Goal: Task Accomplishment & Management: Complete application form

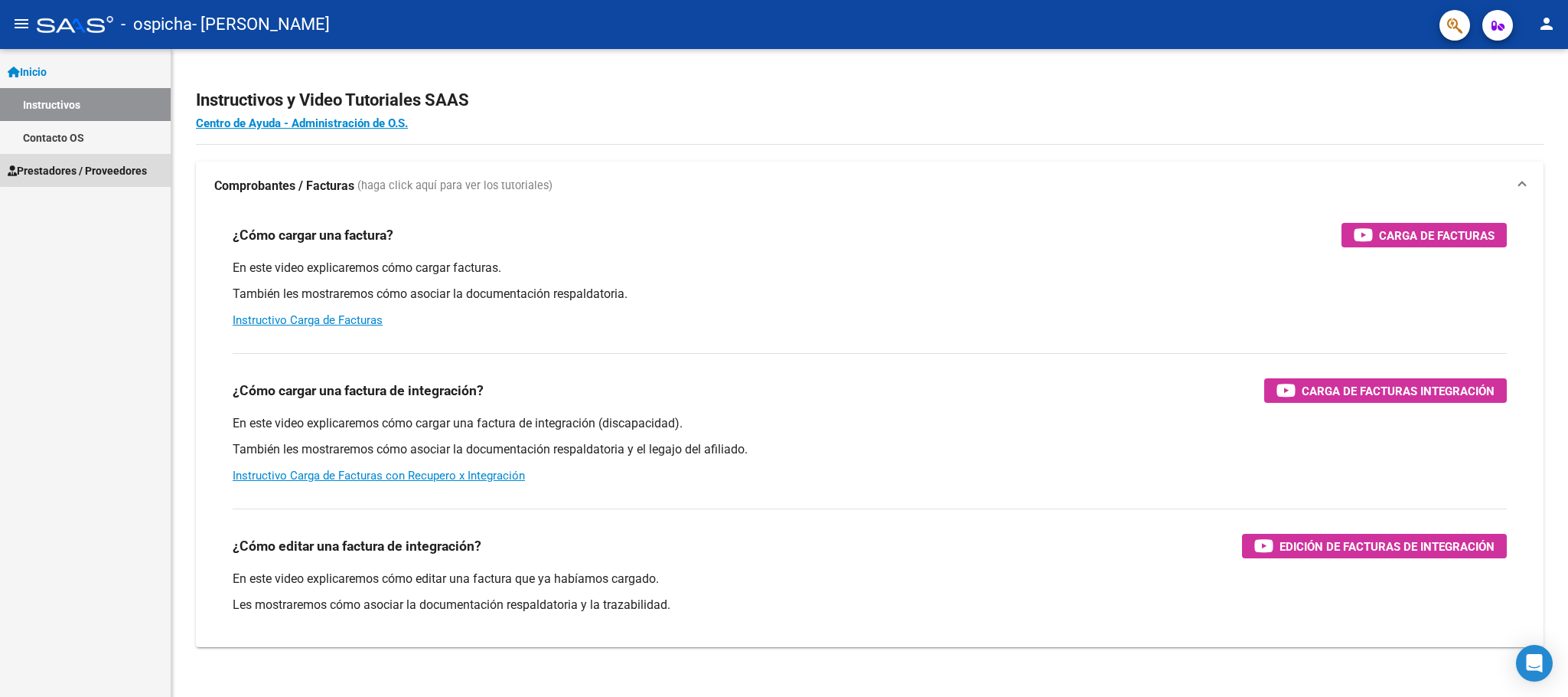
click at [104, 163] on span "Prestadores / Proveedores" at bounding box center [77, 171] width 139 height 17
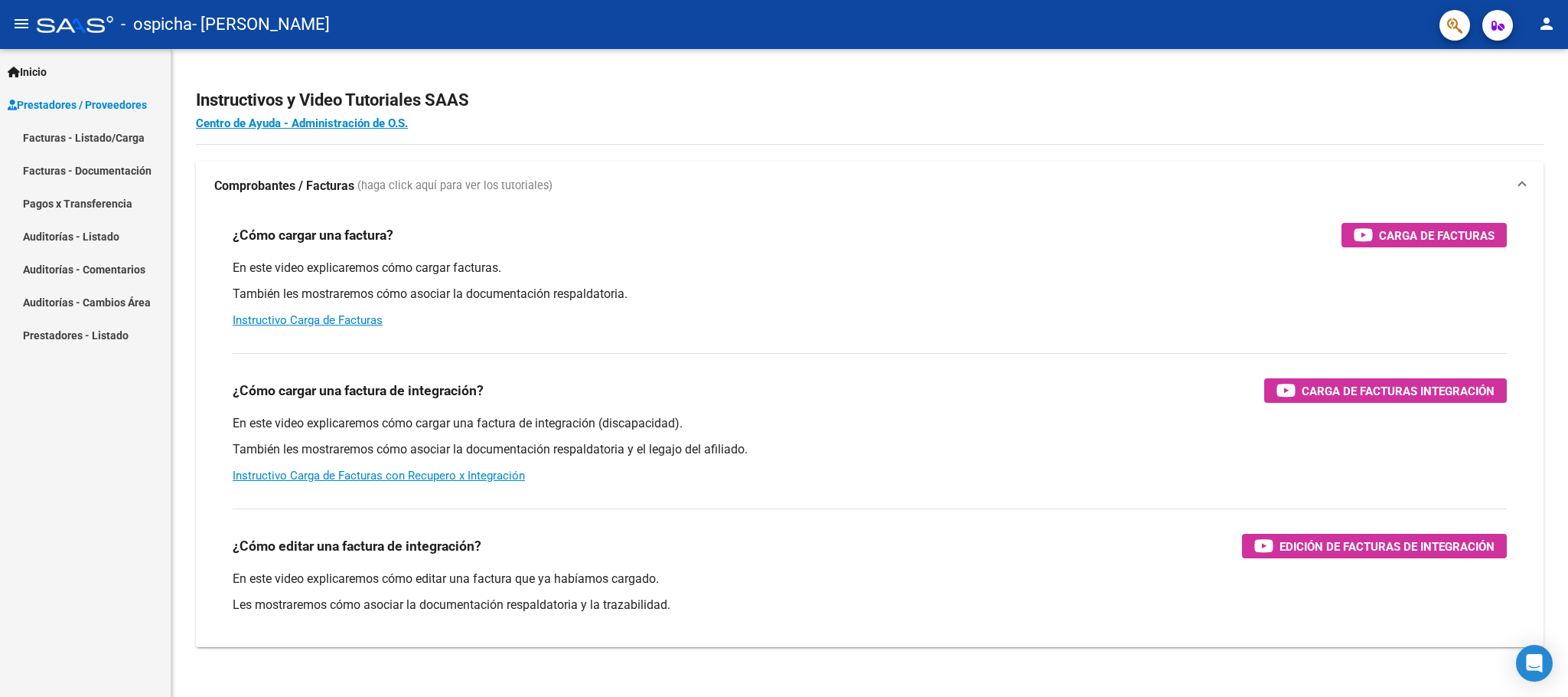
click at [41, 136] on link "Facturas - Listado/Carga" at bounding box center [85, 137] width 171 height 33
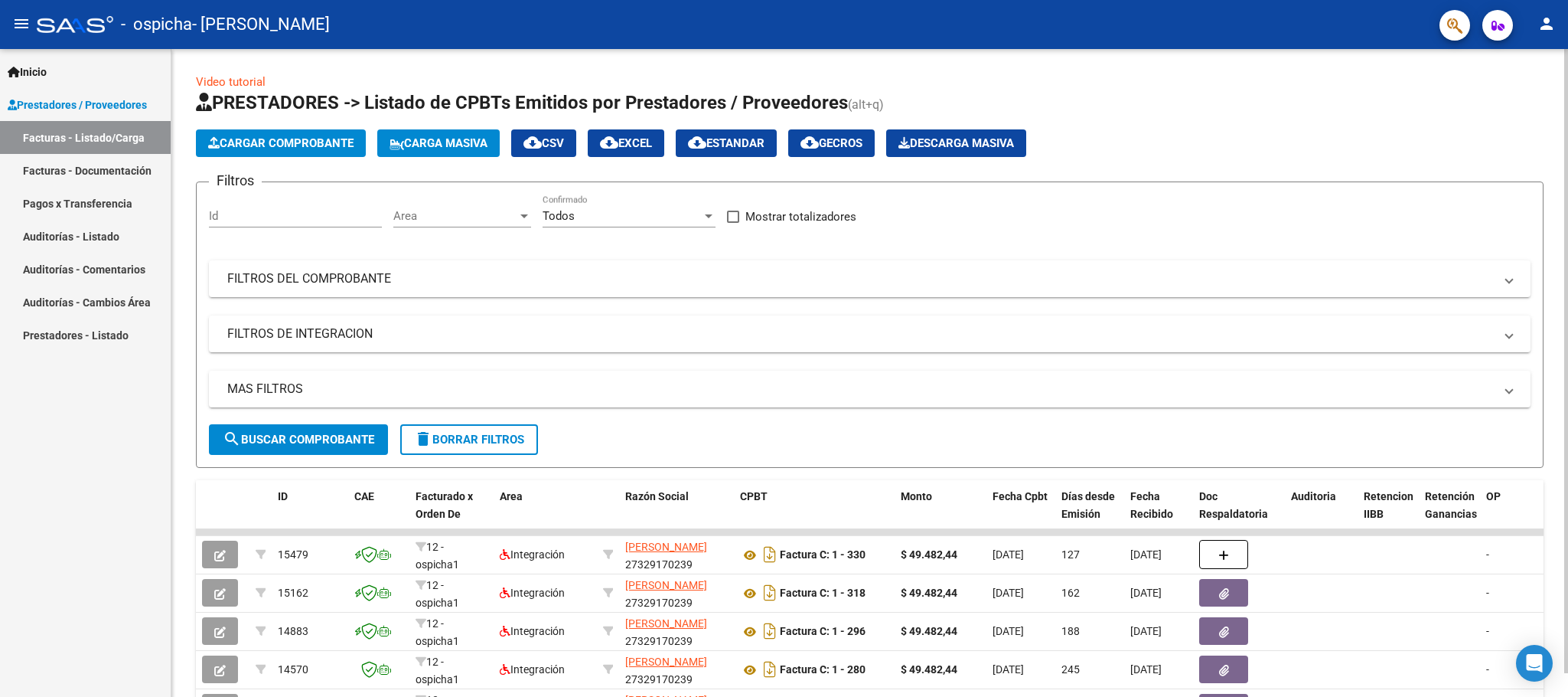
click at [288, 137] on span "Cargar Comprobante" at bounding box center [281, 143] width 146 height 14
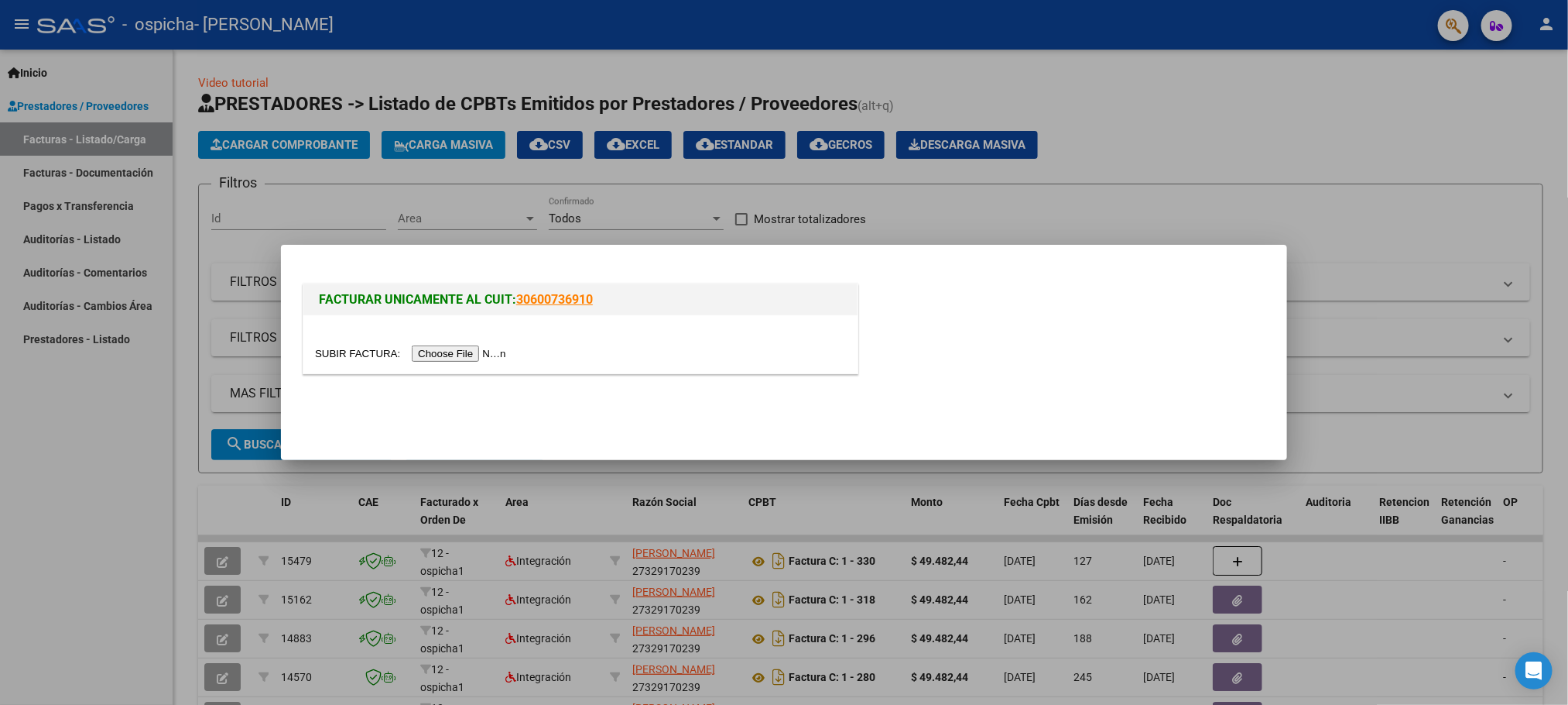
click at [463, 356] on input "file" at bounding box center [413, 352] width 196 height 16
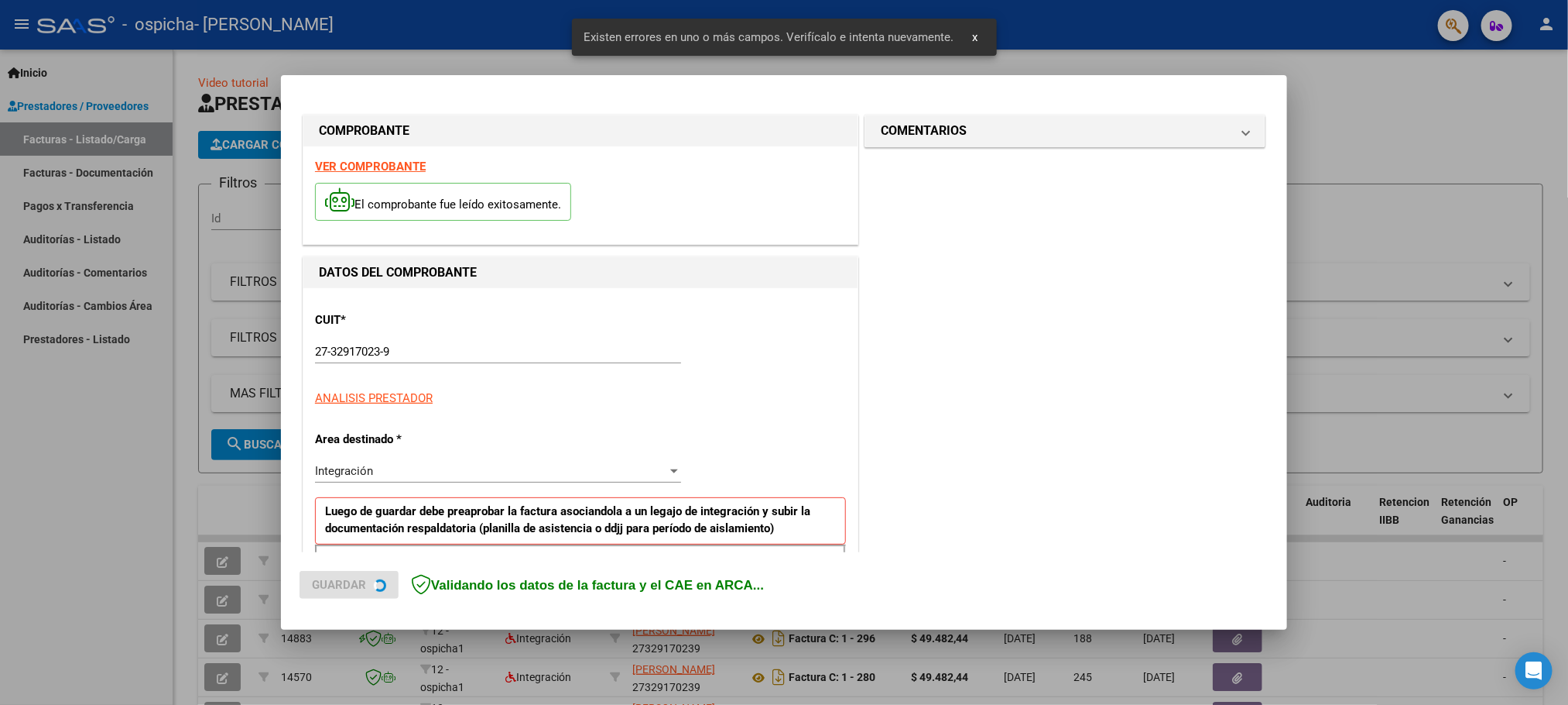
scroll to position [284, 0]
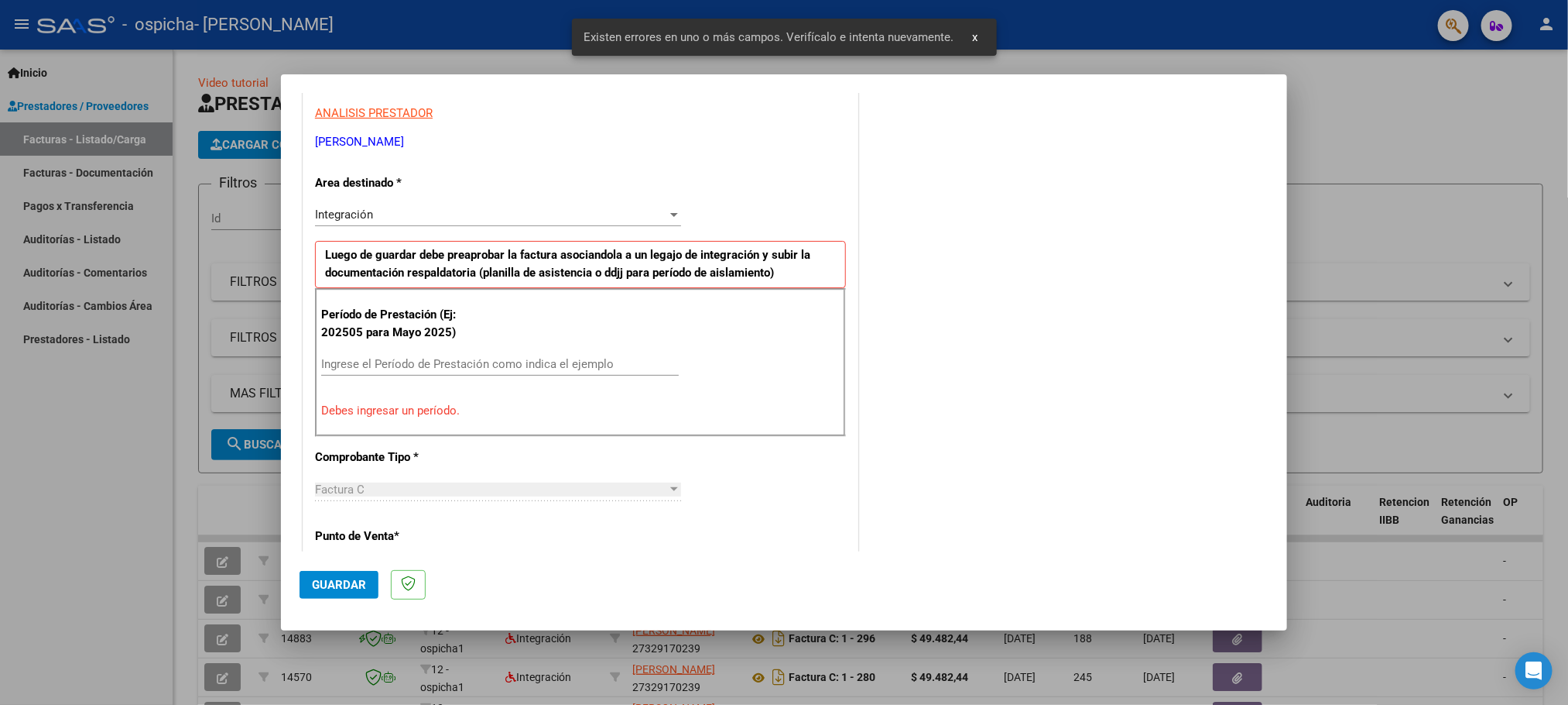
click at [569, 366] on input "Ingrese el Período de Prestación como indica el ejemplo" at bounding box center [501, 364] width 358 height 14
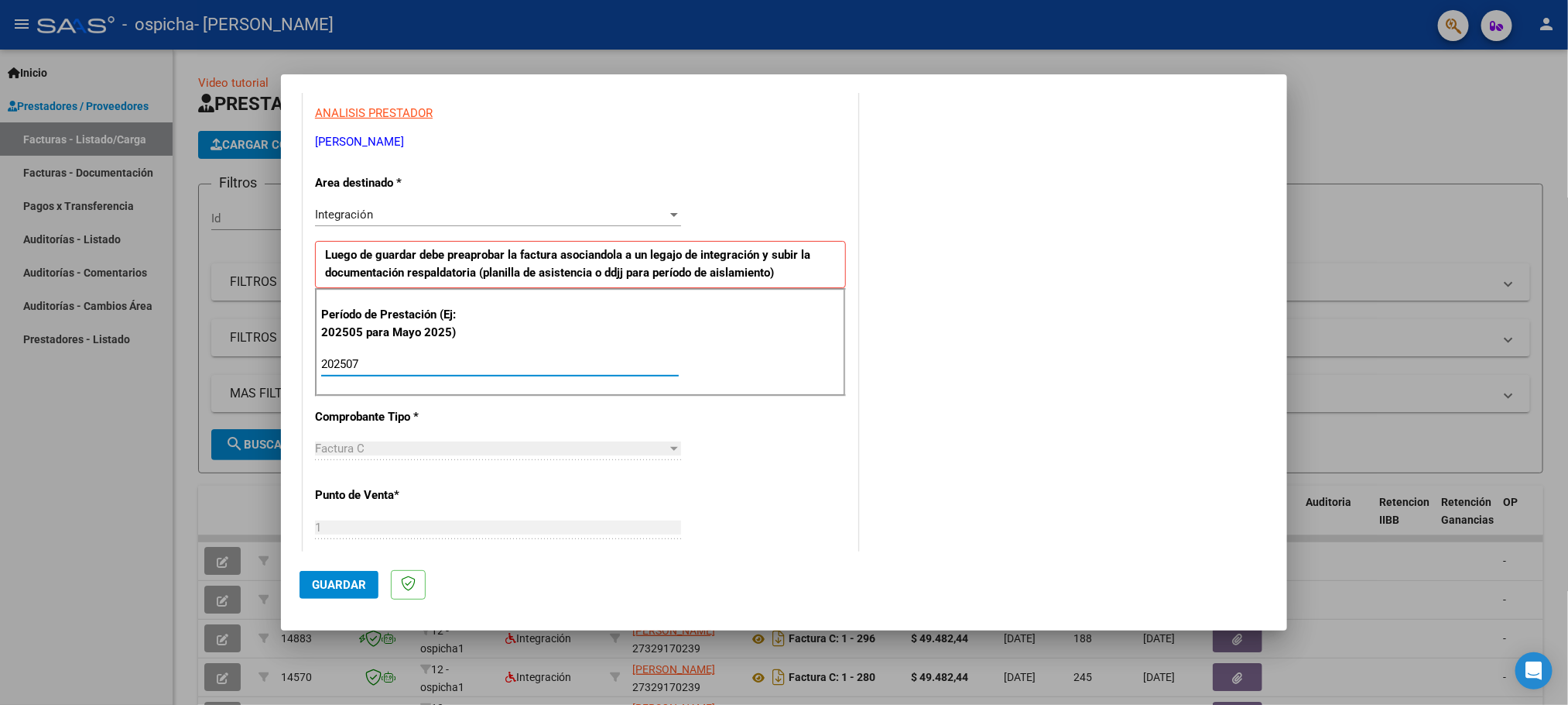
type input "202507"
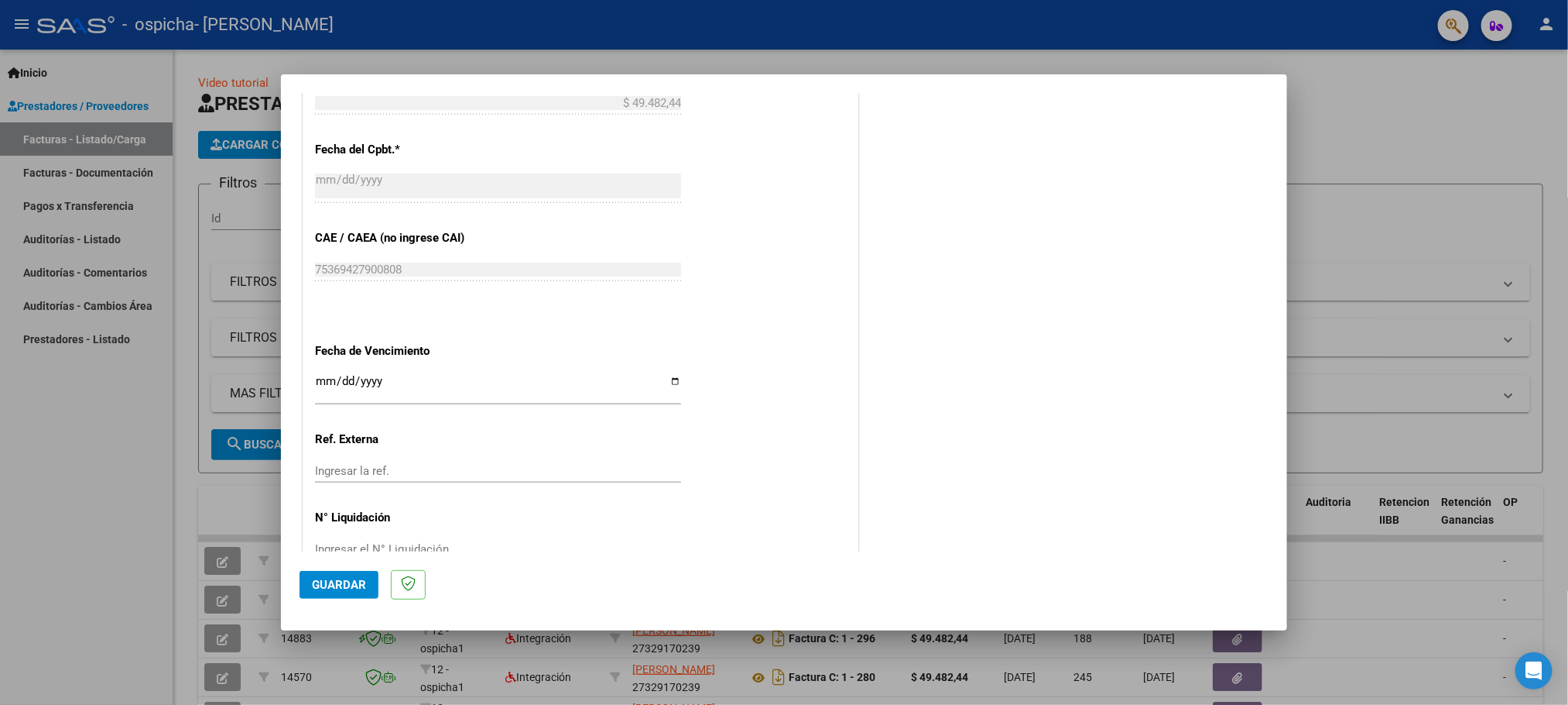
scroll to position [908, 0]
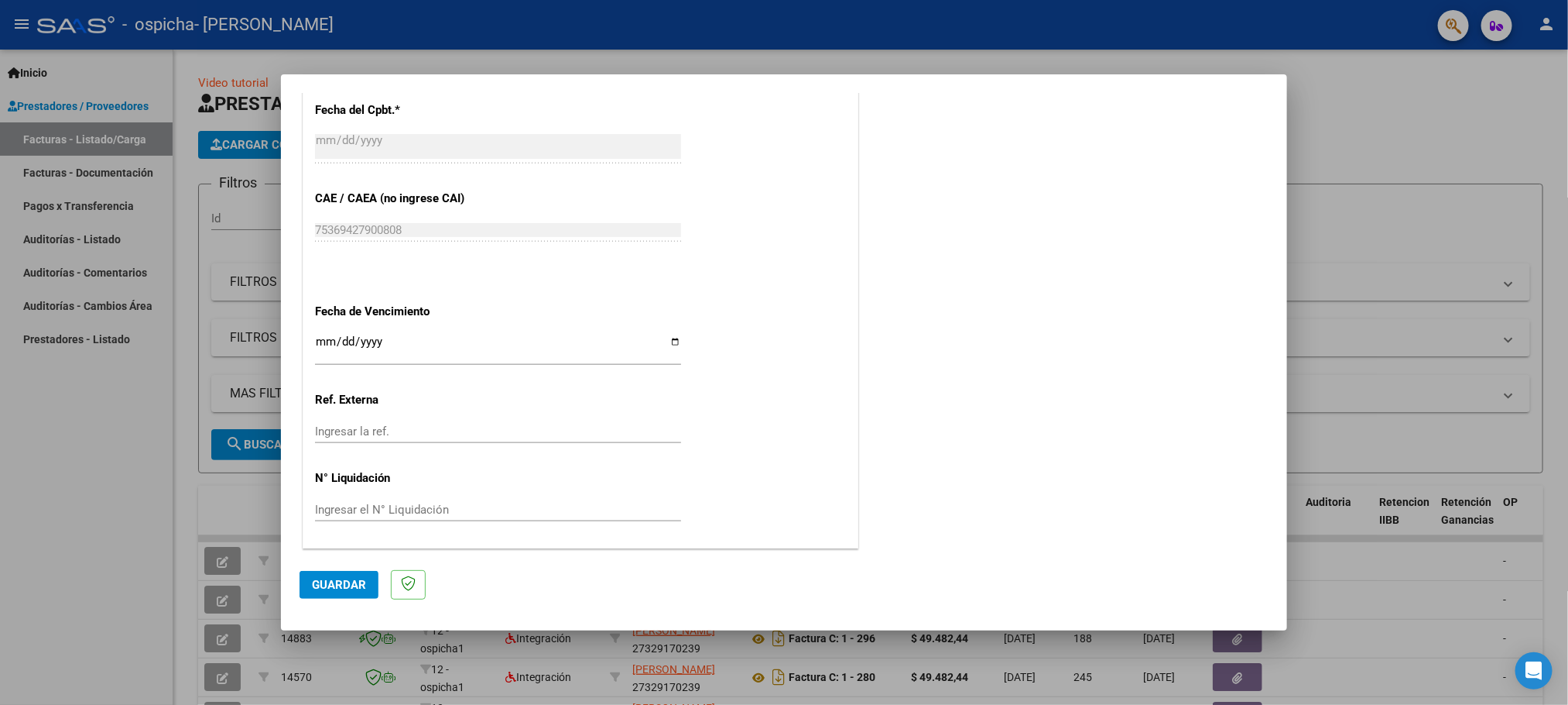
click at [669, 340] on input "Ingresar la fecha" at bounding box center [498, 348] width 366 height 25
type input "[DATE]"
click at [358, 574] on button "Guardar" at bounding box center [338, 585] width 79 height 28
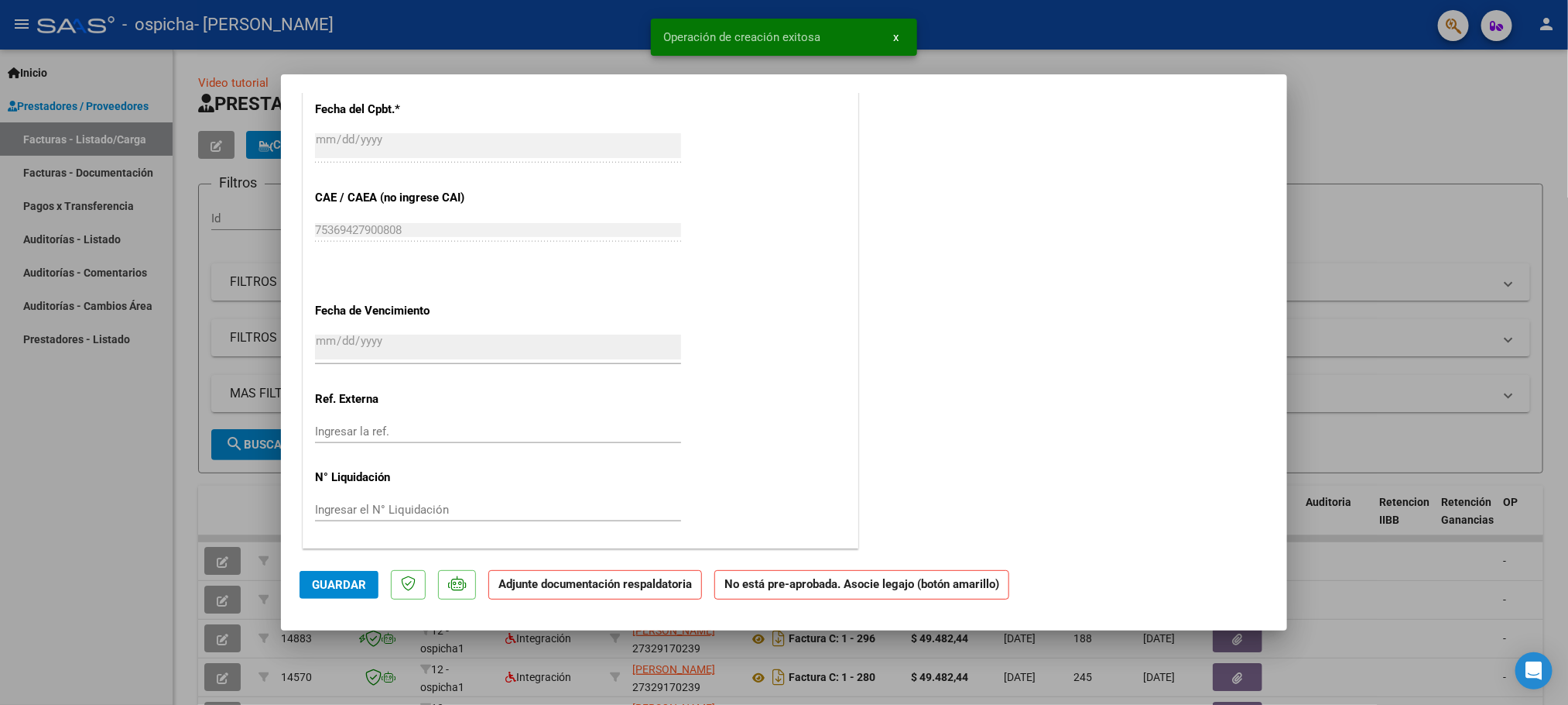
scroll to position [0, 0]
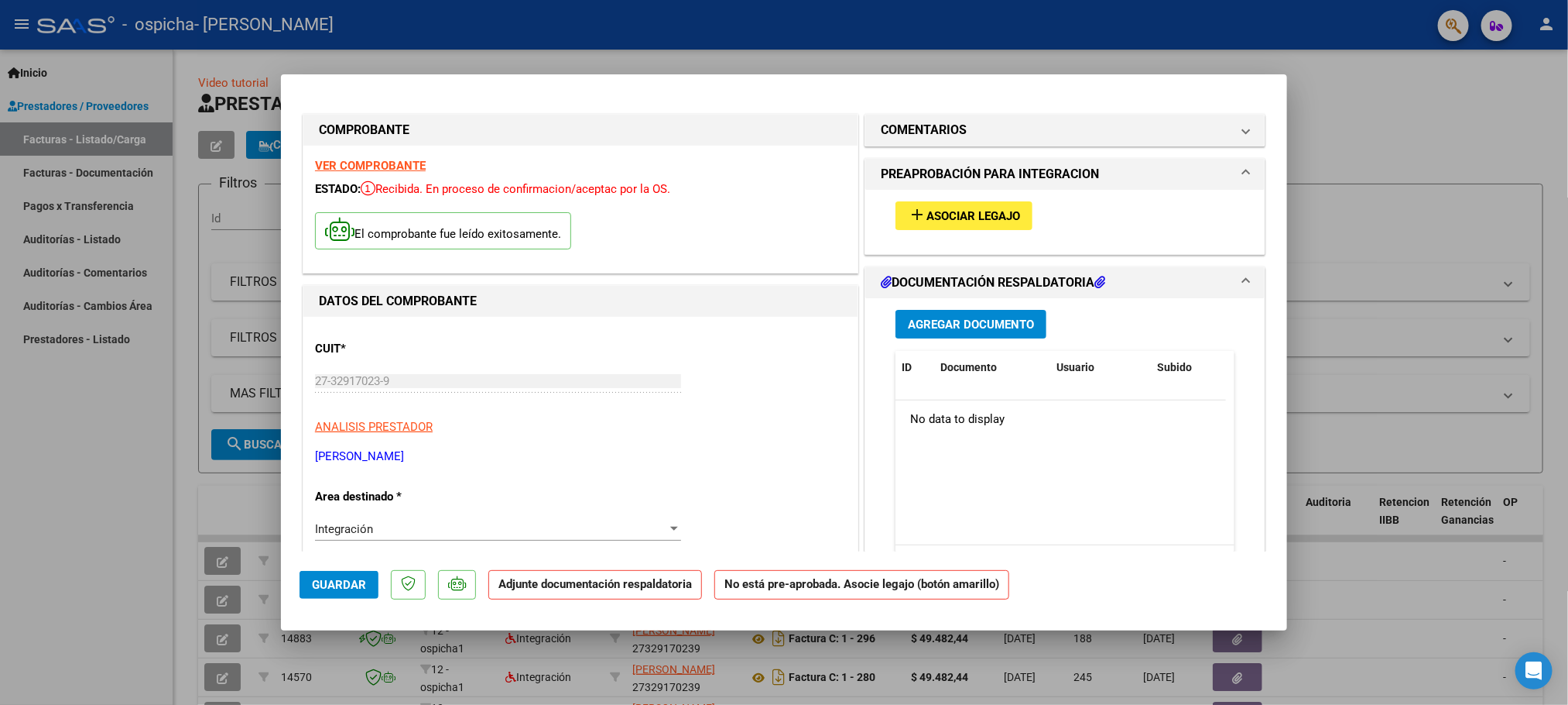
click at [985, 213] on span "Asociar Legajo" at bounding box center [973, 215] width 93 height 14
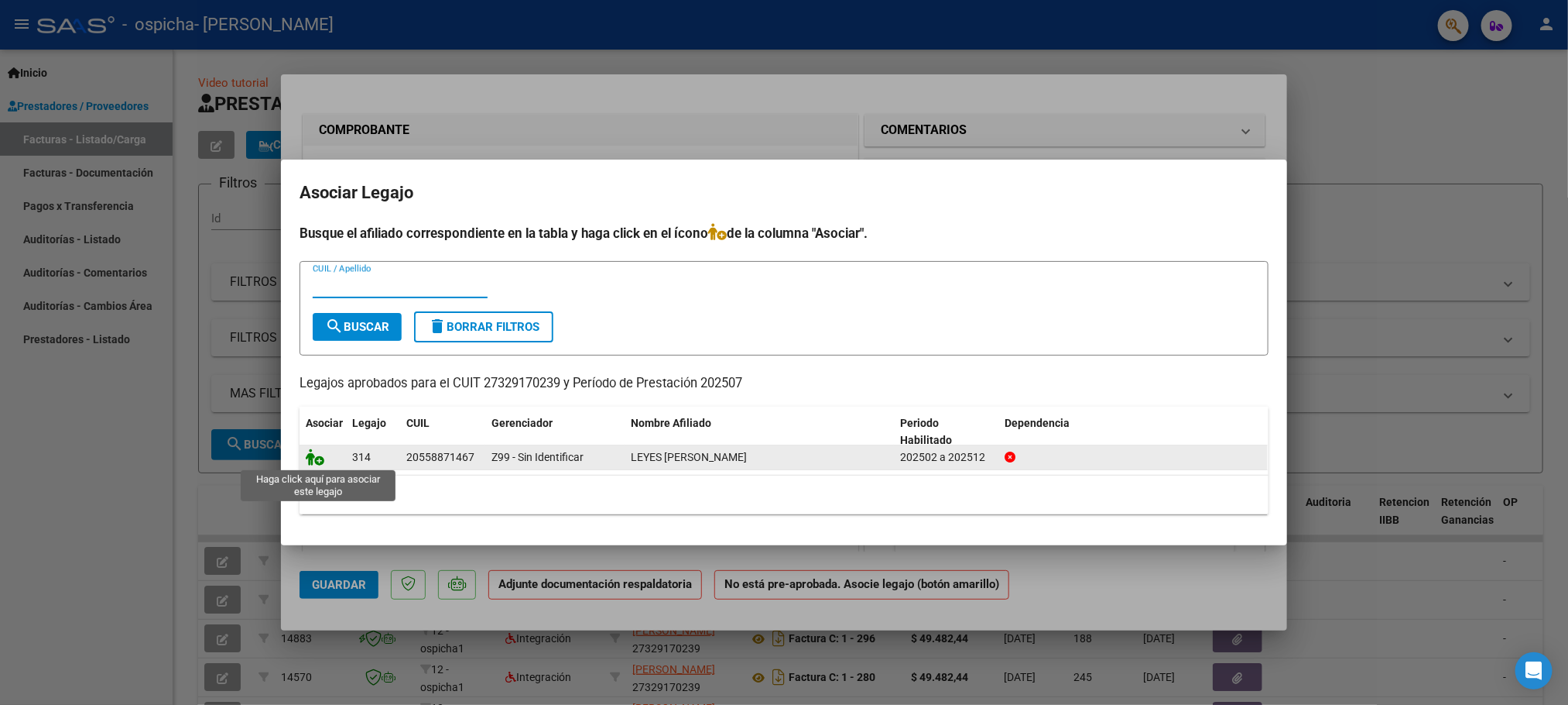
click at [309, 459] on icon at bounding box center [315, 457] width 19 height 17
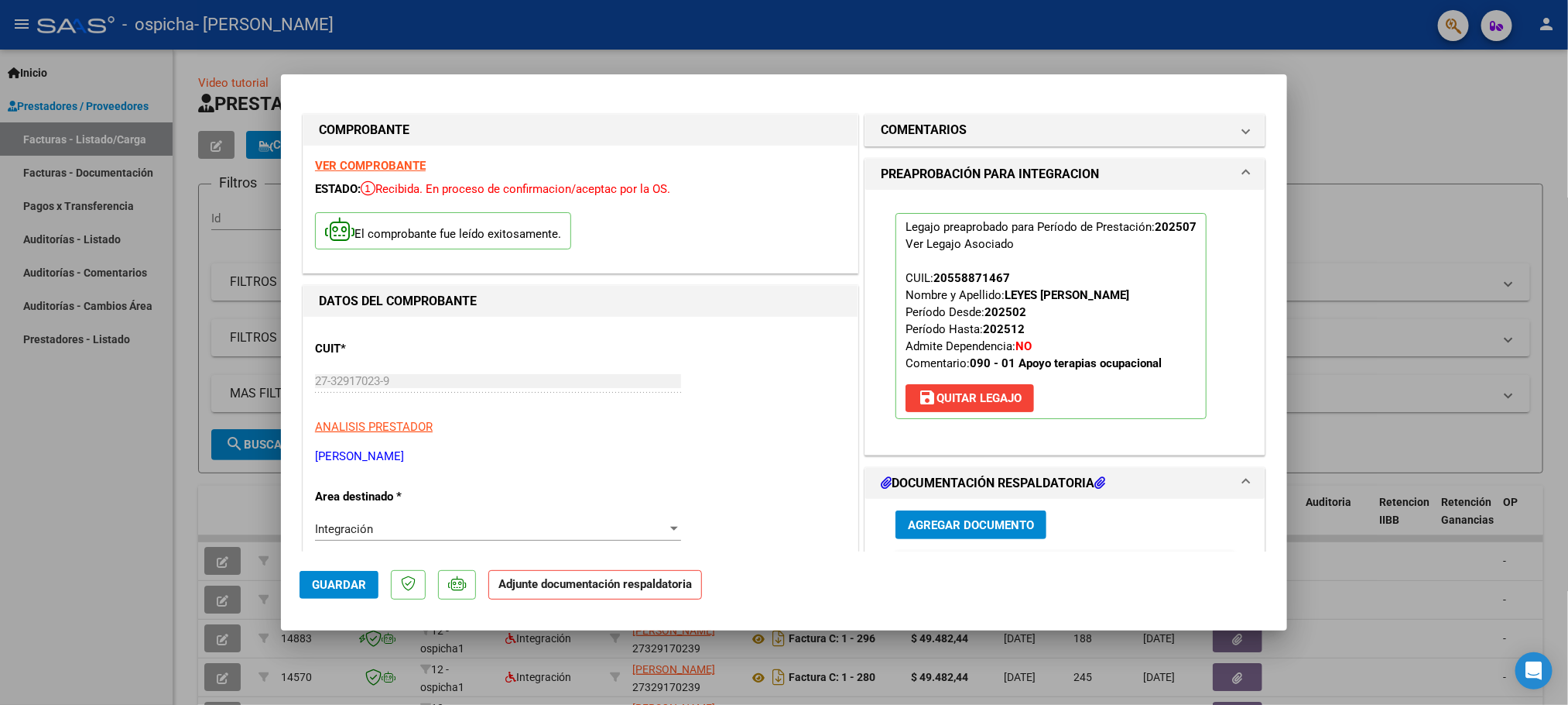
click at [946, 526] on span "Agregar Documento" at bounding box center [970, 524] width 126 height 14
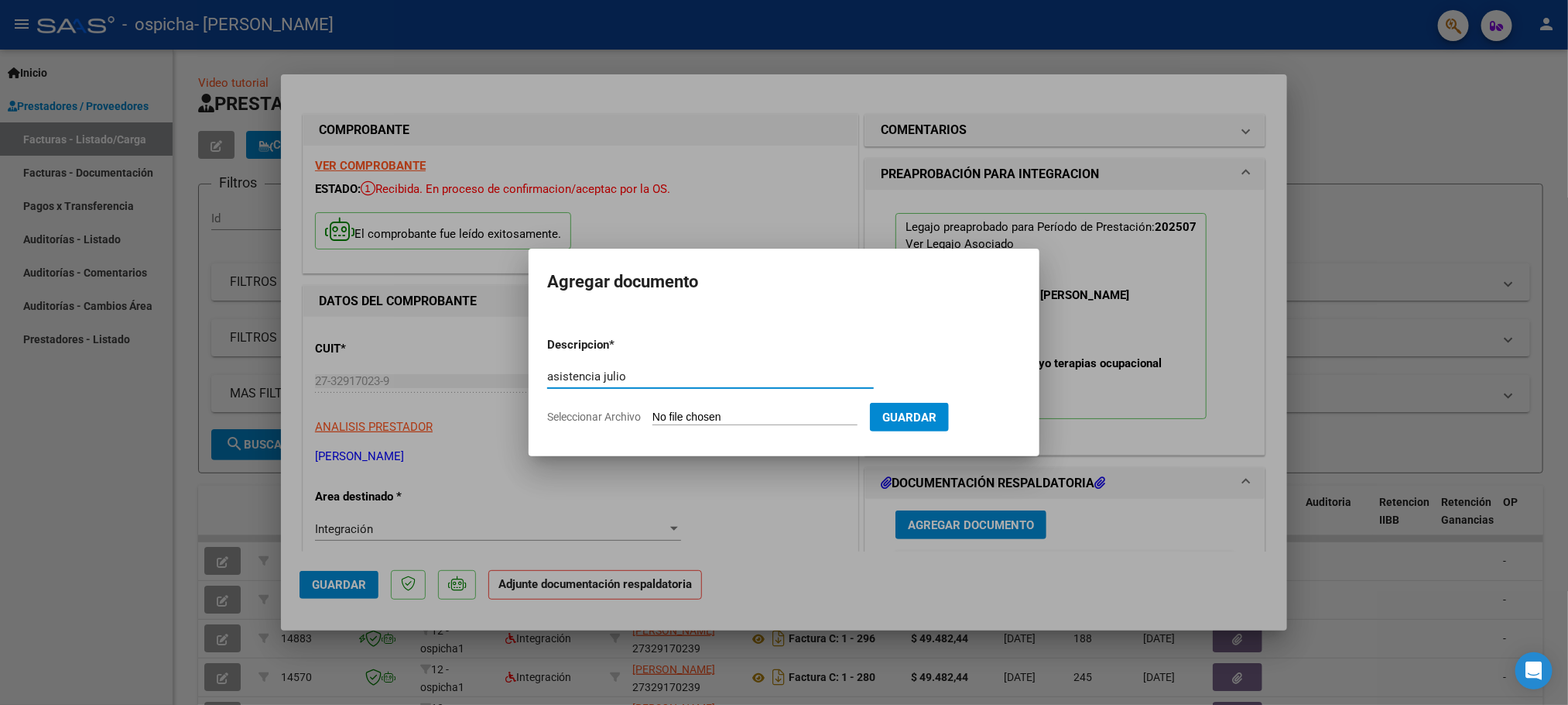
type input "asistencia julio"
click at [588, 418] on span "Seleccionar Archivo" at bounding box center [594, 416] width 93 height 12
click at [653, 418] on input "Seleccionar Archivo" at bounding box center [755, 418] width 205 height 15
type input "C:\fakepath\Planilla [PERSON_NAME] [DATE].pdf"
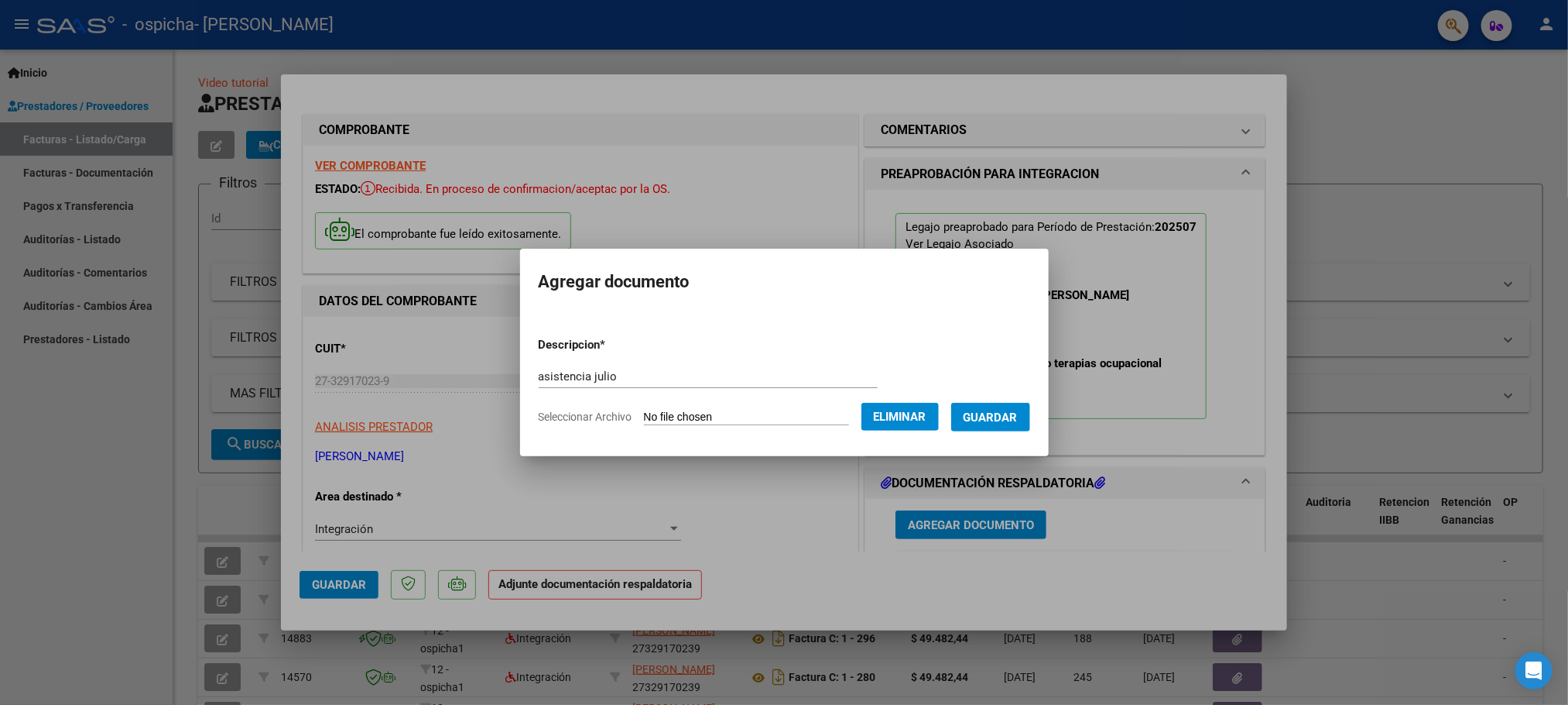
click at [1018, 413] on span "Guardar" at bounding box center [991, 417] width 54 height 14
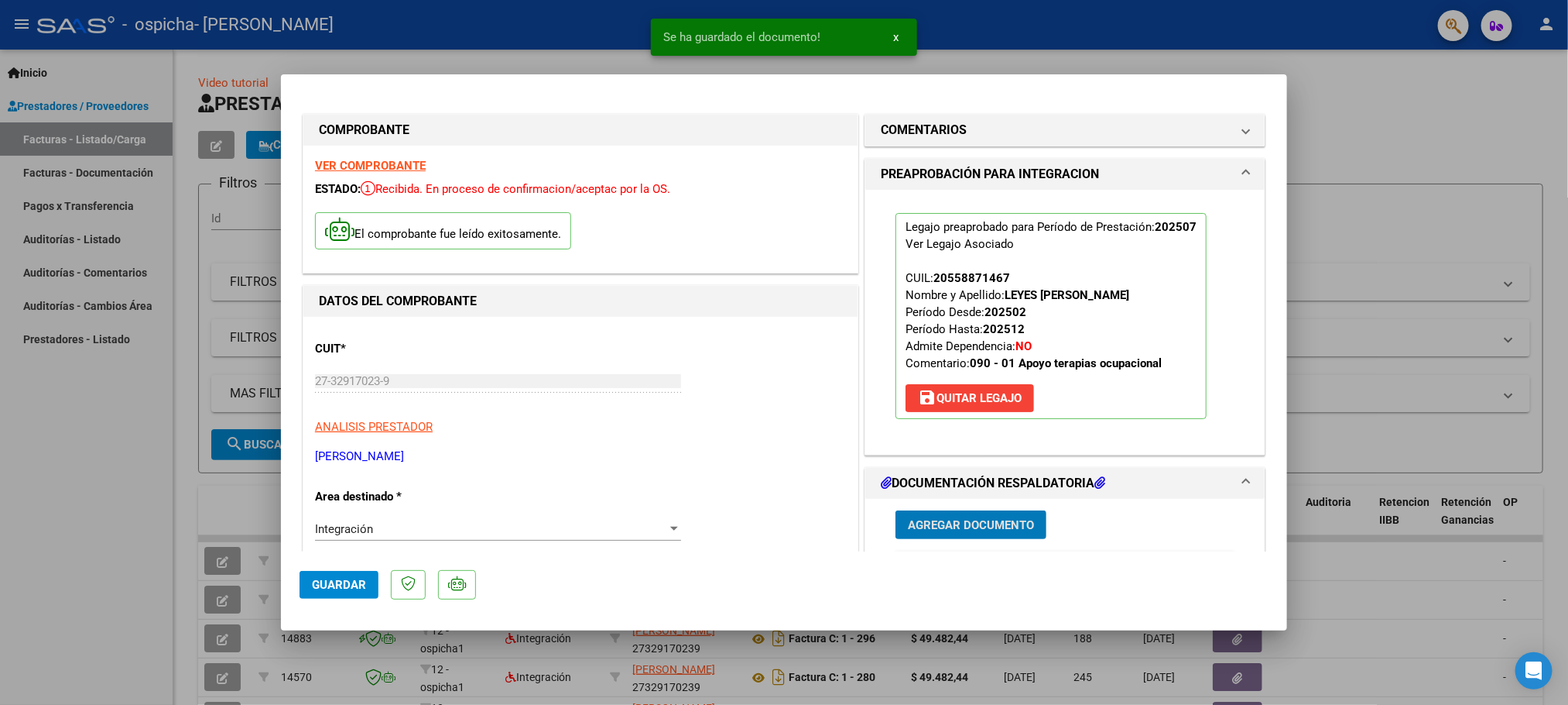
click at [955, 521] on span "Agregar Documento" at bounding box center [970, 524] width 126 height 14
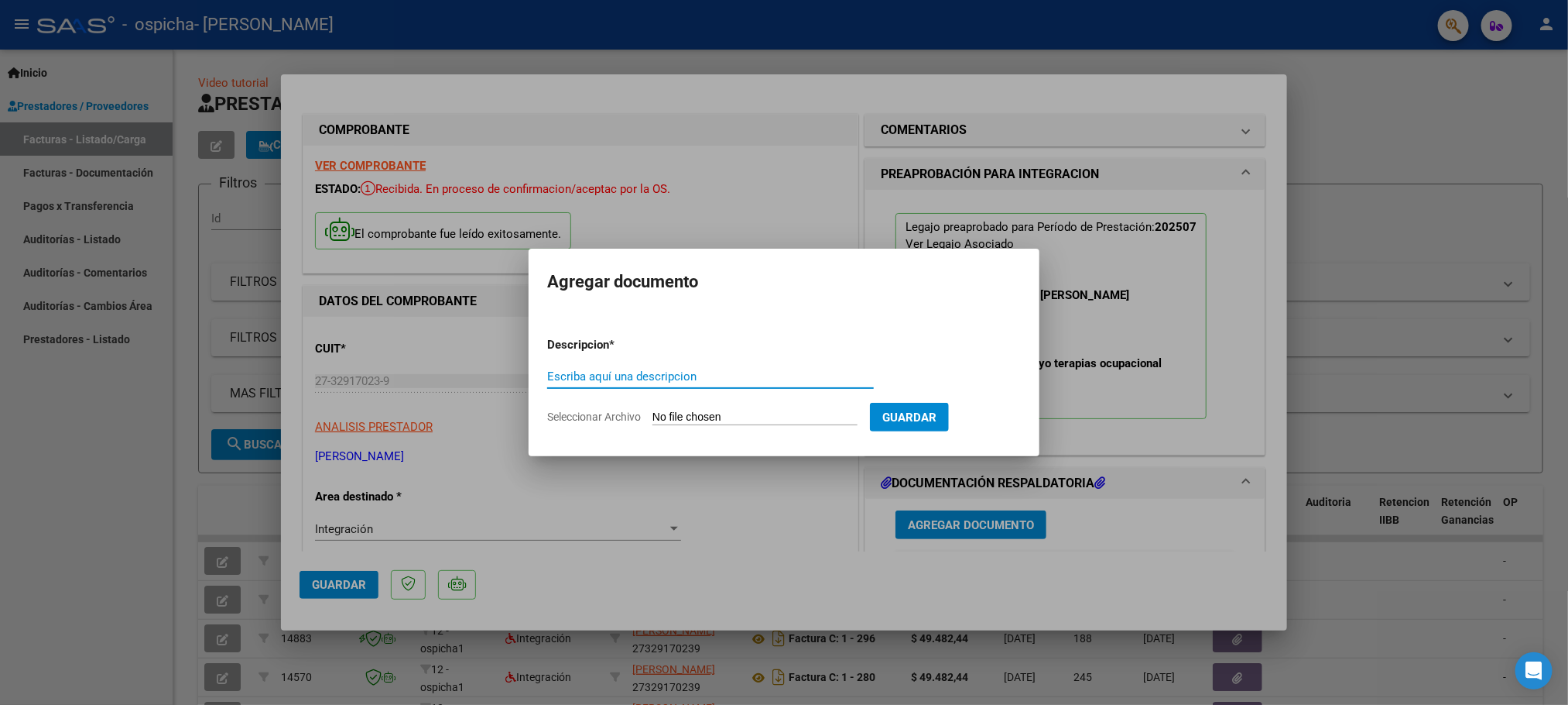
click at [682, 381] on input "Escriba aquí una descripcion" at bounding box center [710, 376] width 326 height 14
type input "autorizacion"
click at [612, 410] on span "Seleccionar Archivo" at bounding box center [594, 416] width 93 height 12
click at [653, 410] on input "Seleccionar Archivo" at bounding box center [755, 418] width 205 height 15
type input "C:\fakepath\[PERSON_NAME] TERAPIA OCUPACIONAL- LEYES [PERSON_NAME] FEB A [DATE]…"
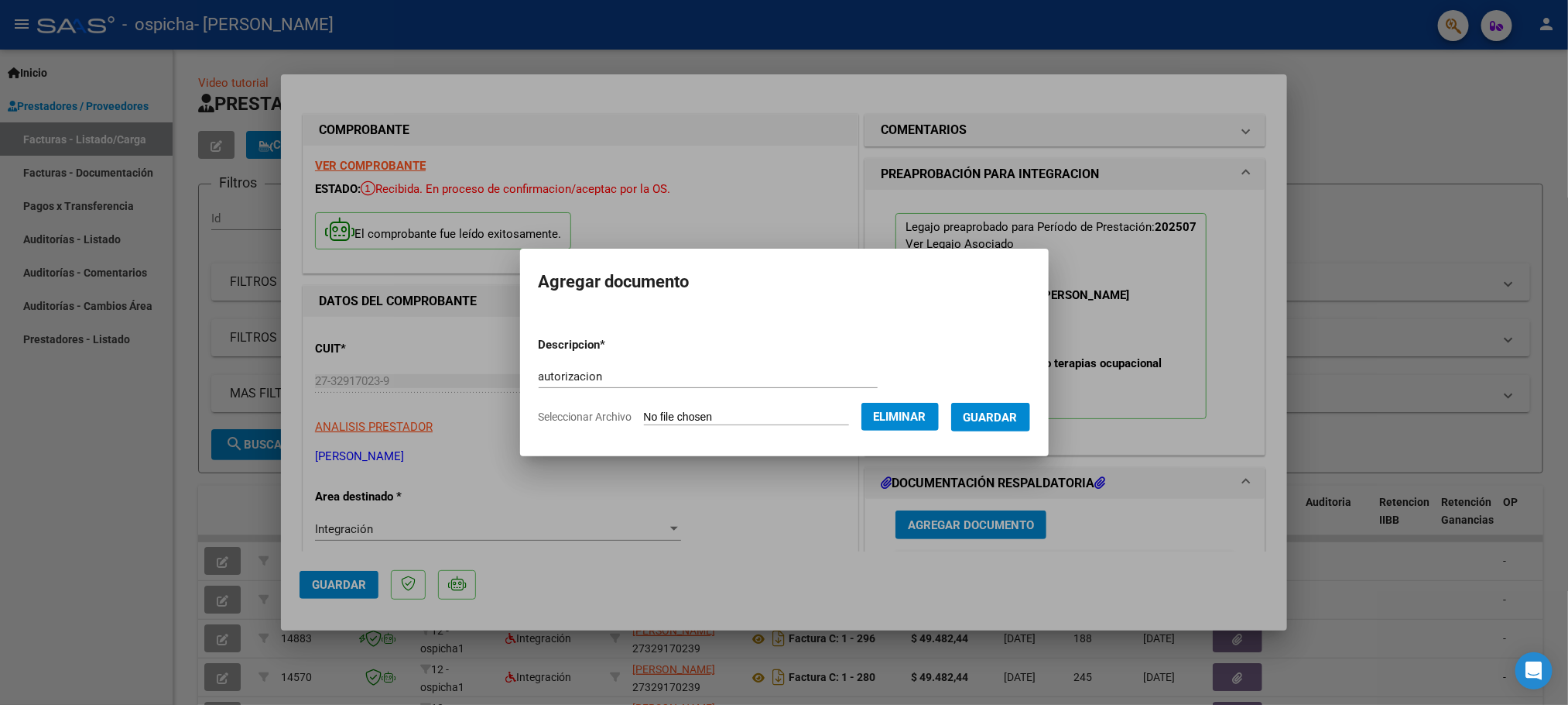
click at [1001, 416] on span "Guardar" at bounding box center [991, 417] width 54 height 14
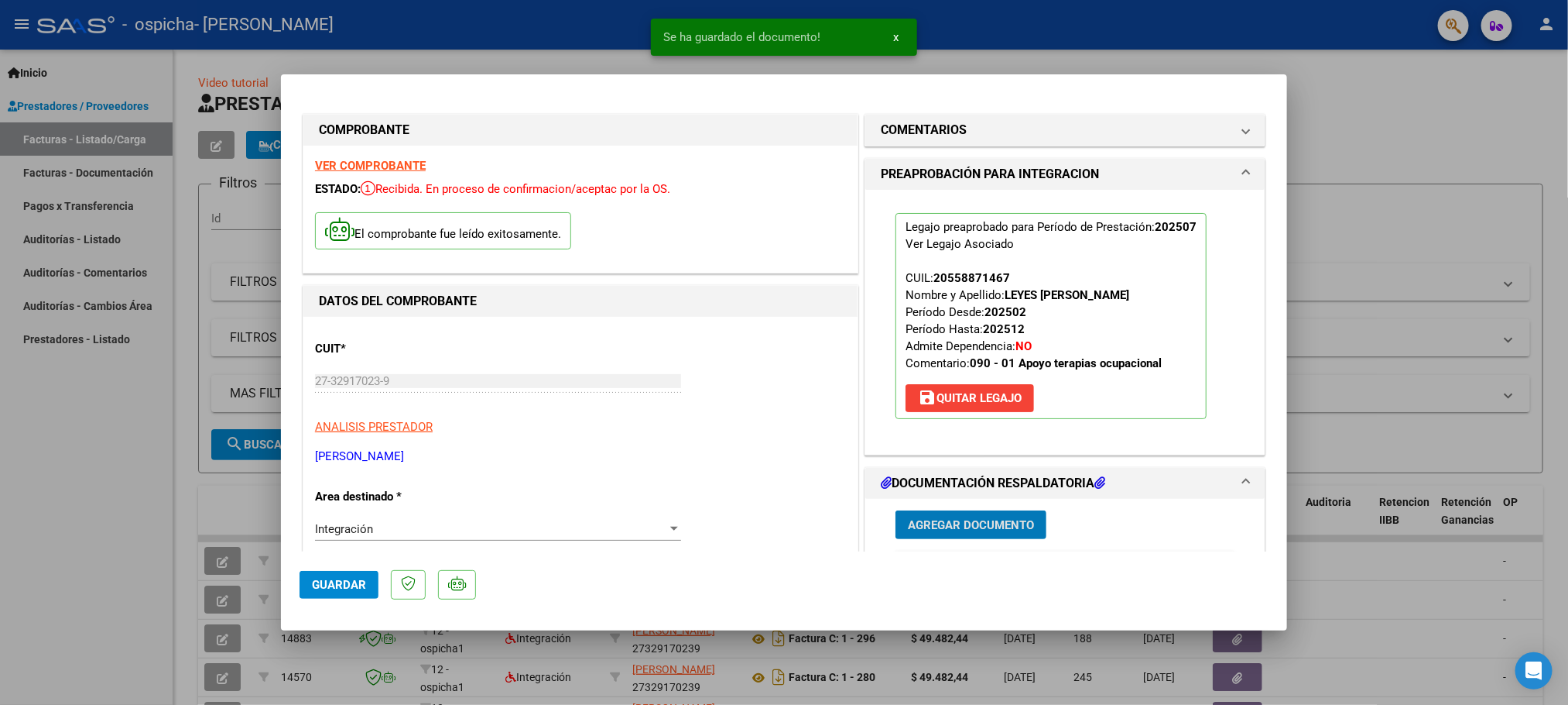
scroll to position [464, 0]
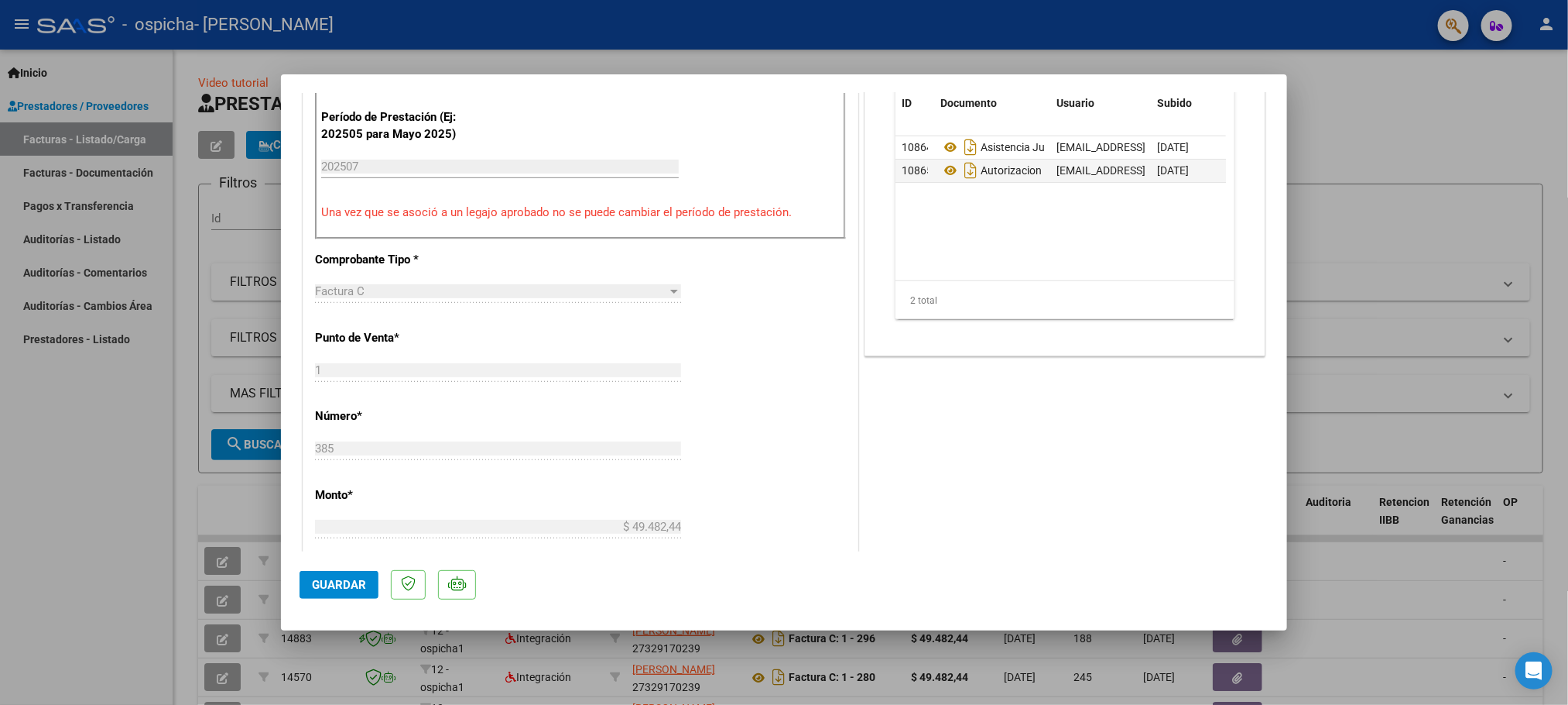
click at [330, 581] on span "Guardar" at bounding box center [339, 584] width 54 height 14
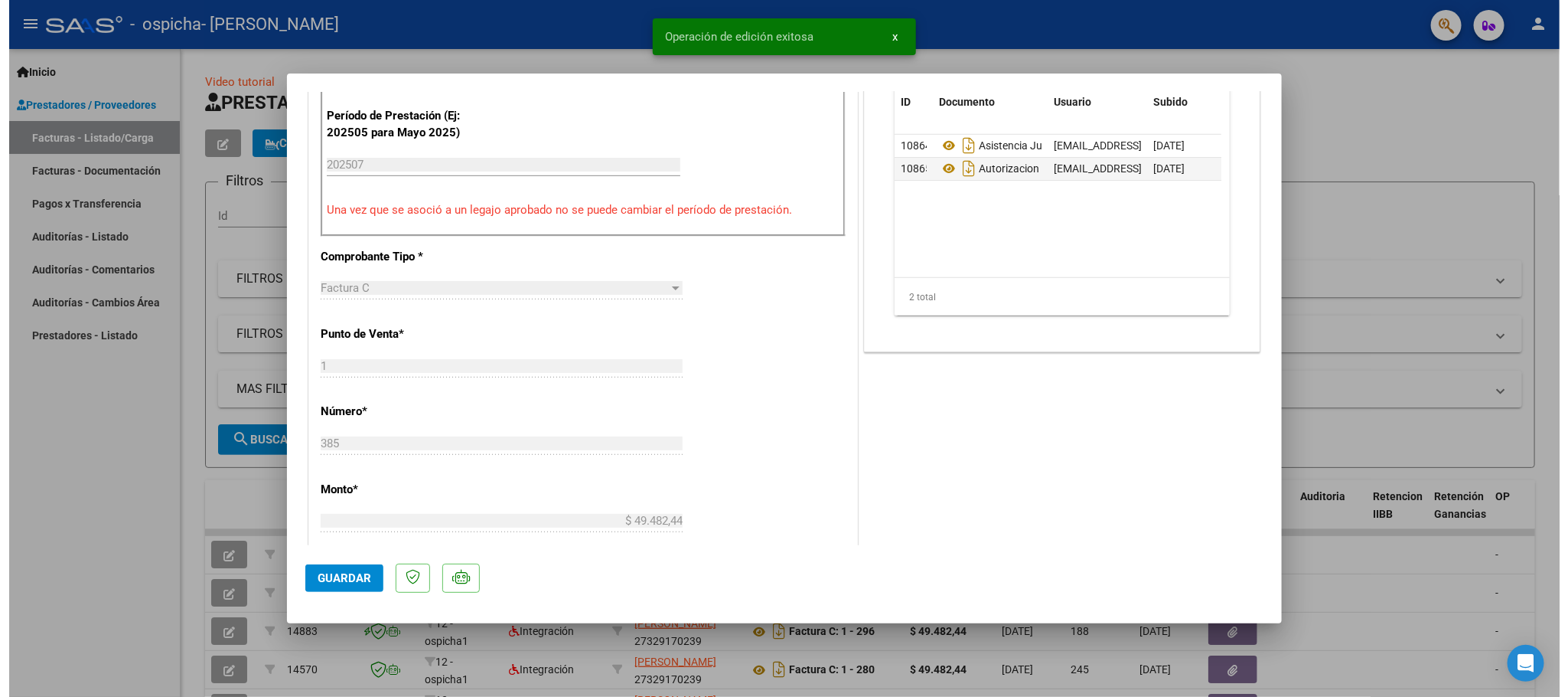
scroll to position [0, 0]
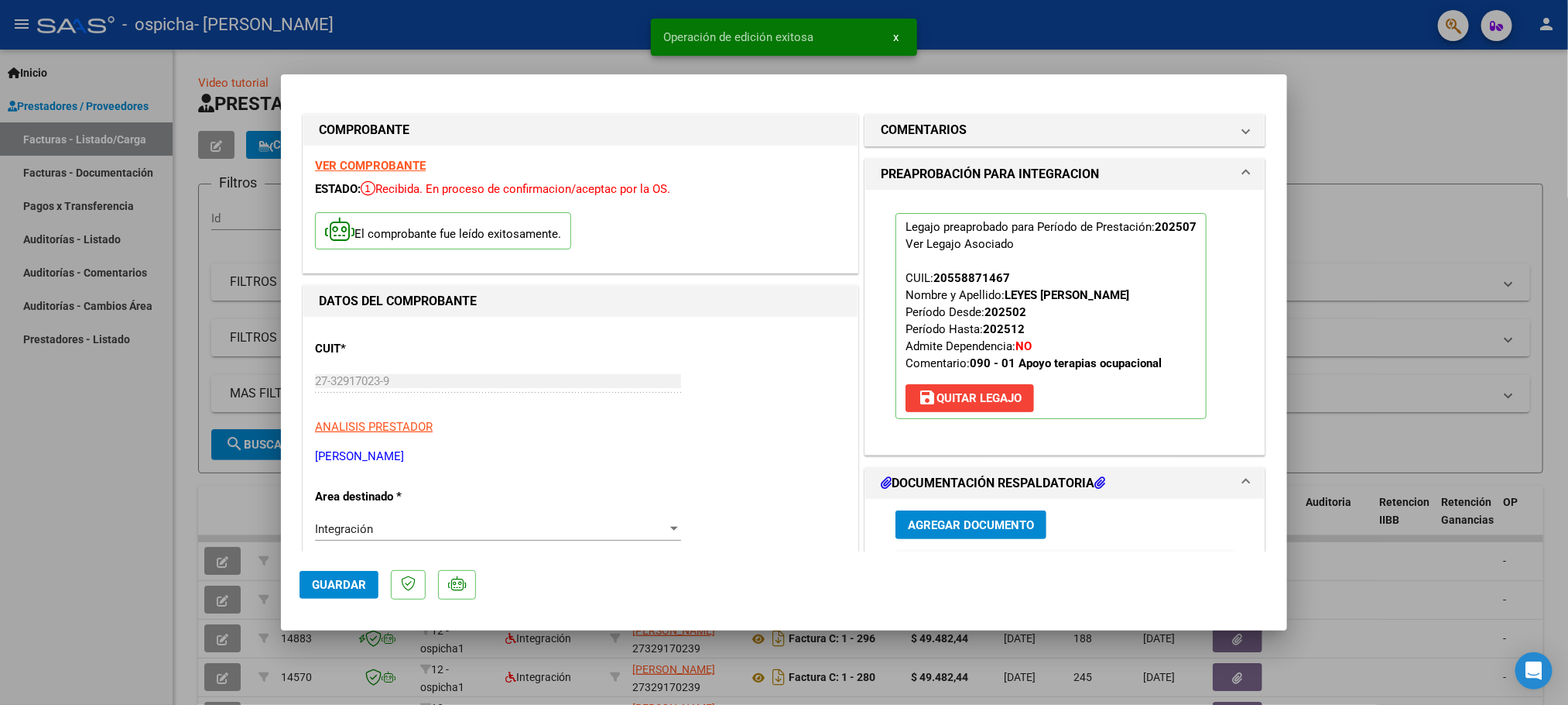
click at [1391, 89] on div at bounding box center [784, 352] width 1568 height 705
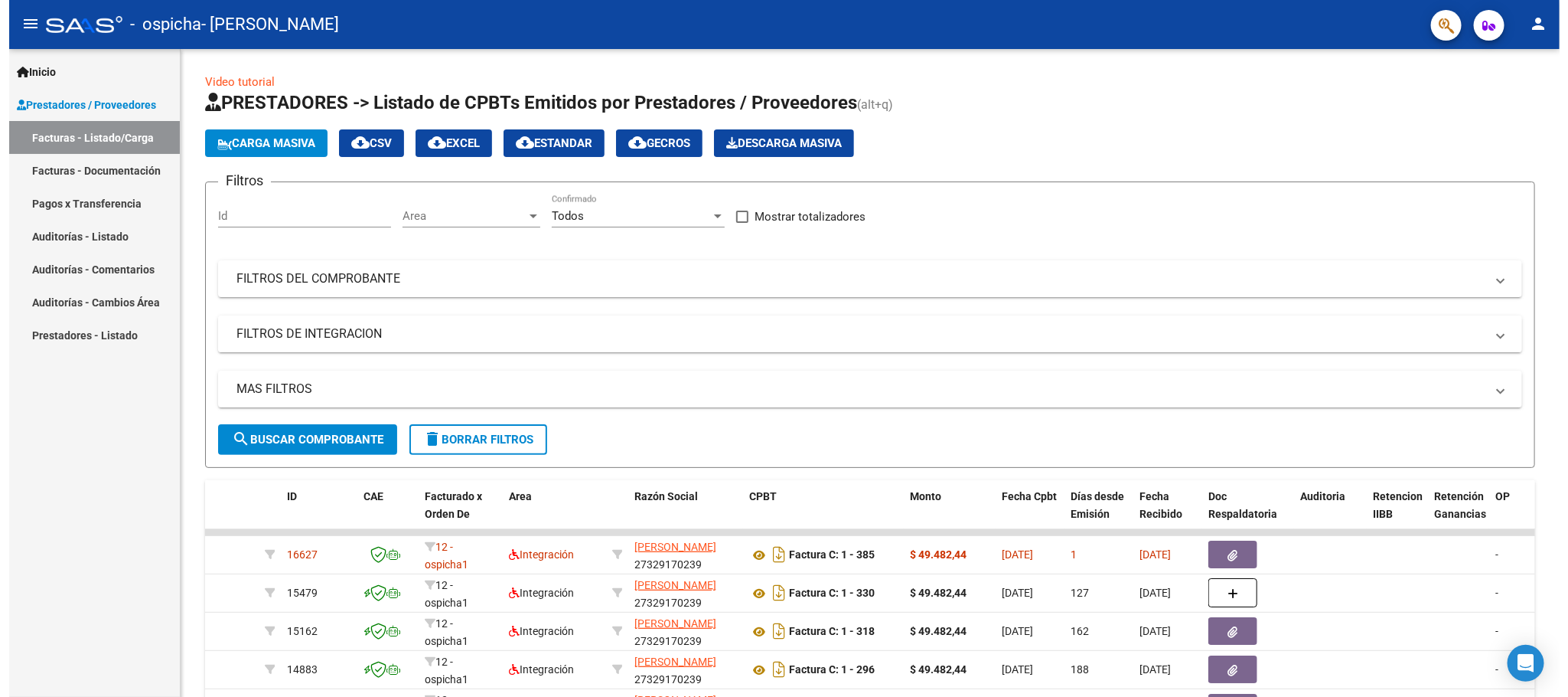
scroll to position [230, 0]
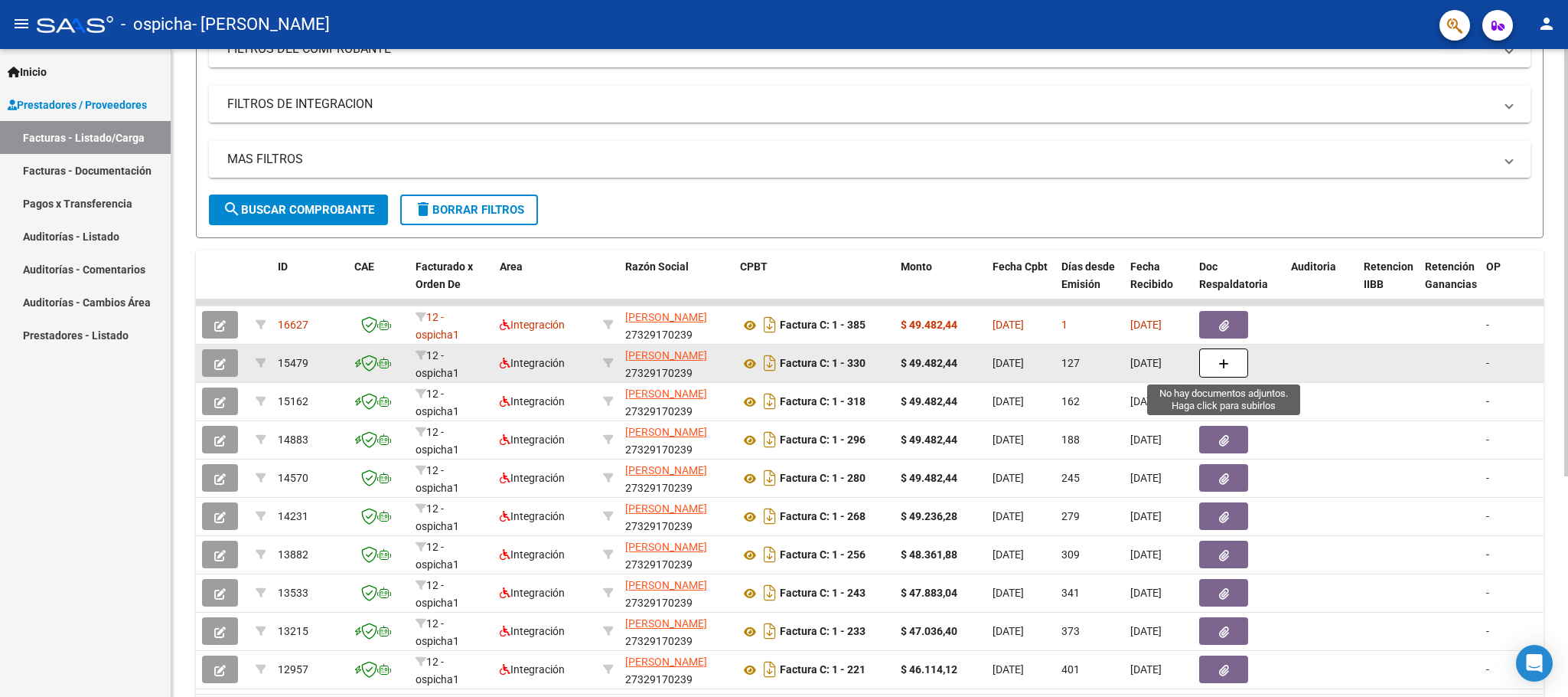
click at [1215, 366] on button "button" at bounding box center [1223, 363] width 49 height 30
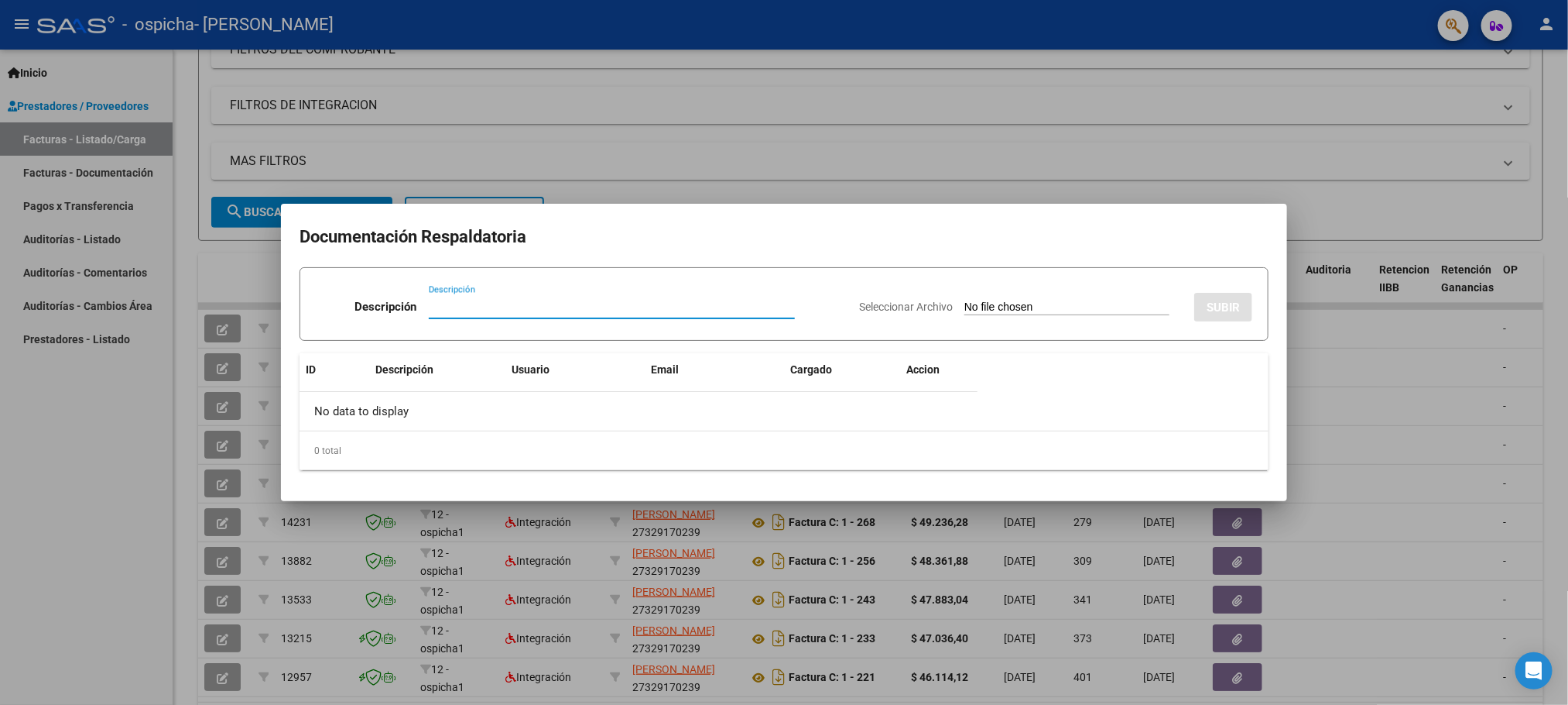
click at [1355, 405] on div at bounding box center [784, 352] width 1568 height 705
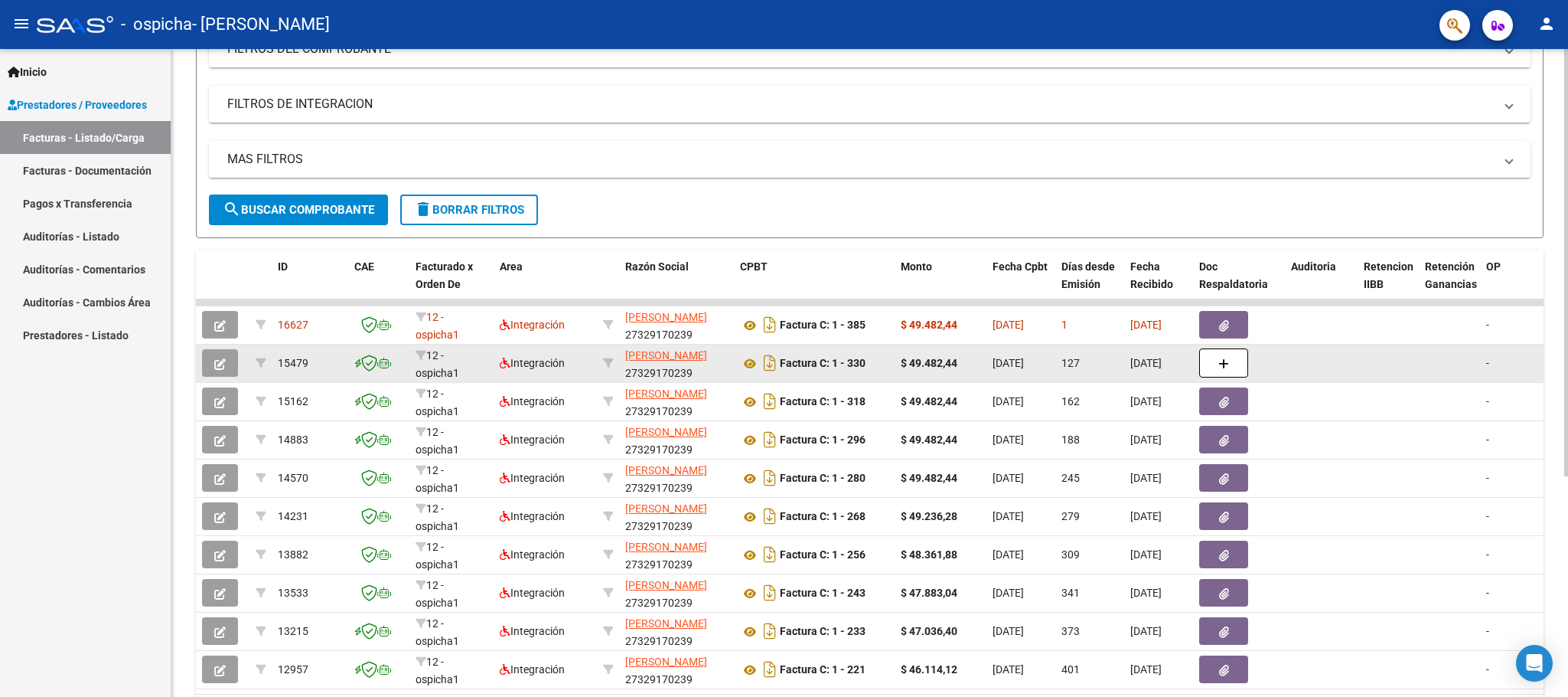
click at [1233, 363] on button "button" at bounding box center [1223, 363] width 49 height 30
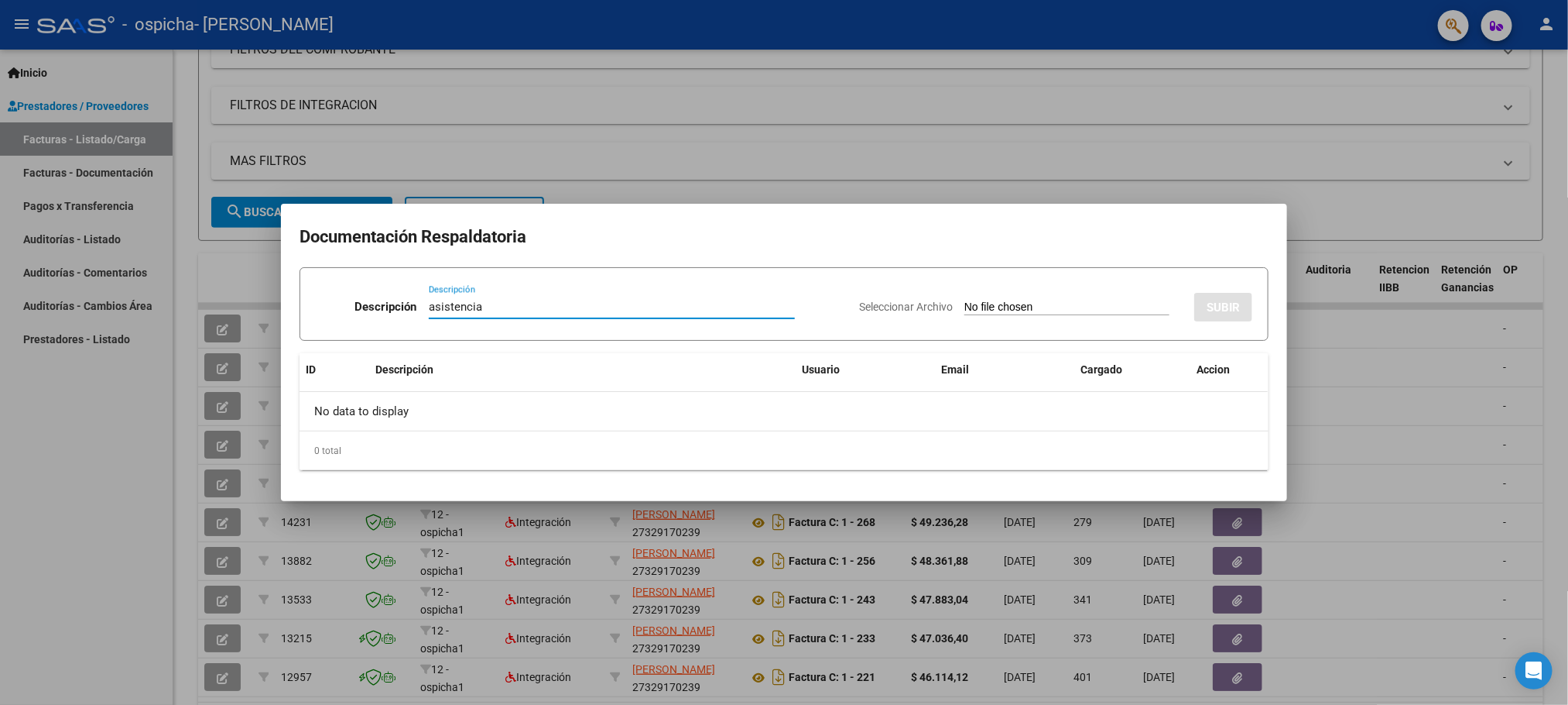
type input "asistencia"
click at [860, 303] on span "Seleccionar Archivo" at bounding box center [906, 306] width 93 height 12
click at [965, 303] on input "Seleccionar Archivo" at bounding box center [1067, 308] width 205 height 15
drag, startPoint x: 1373, startPoint y: 428, endPoint x: 1361, endPoint y: 428, distance: 12.0
click at [1372, 428] on div at bounding box center [784, 352] width 1568 height 705
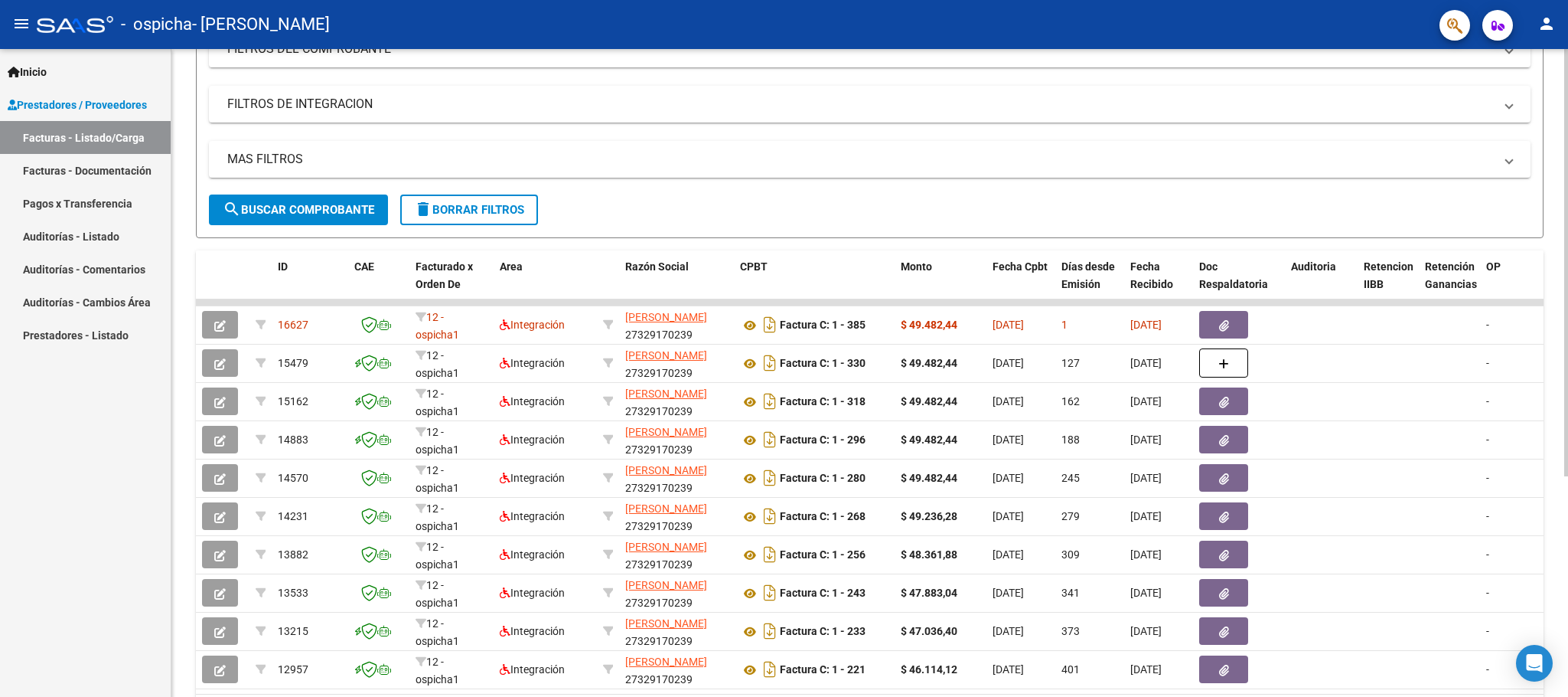
click at [259, 207] on span "search Buscar Comprobante" at bounding box center [299, 209] width 151 height 14
click at [320, 212] on span "search Buscar Comprobante" at bounding box center [299, 209] width 151 height 14
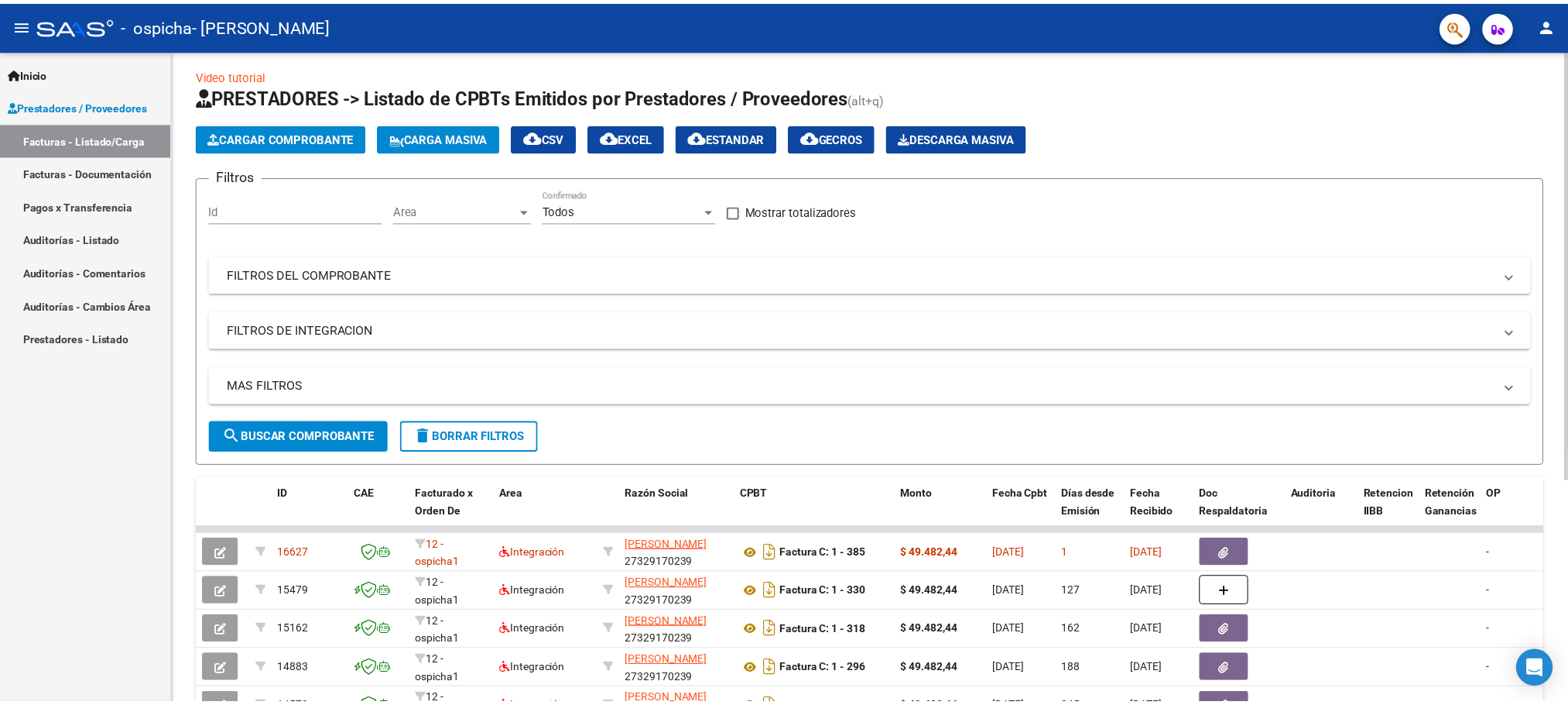
scroll to position [0, 0]
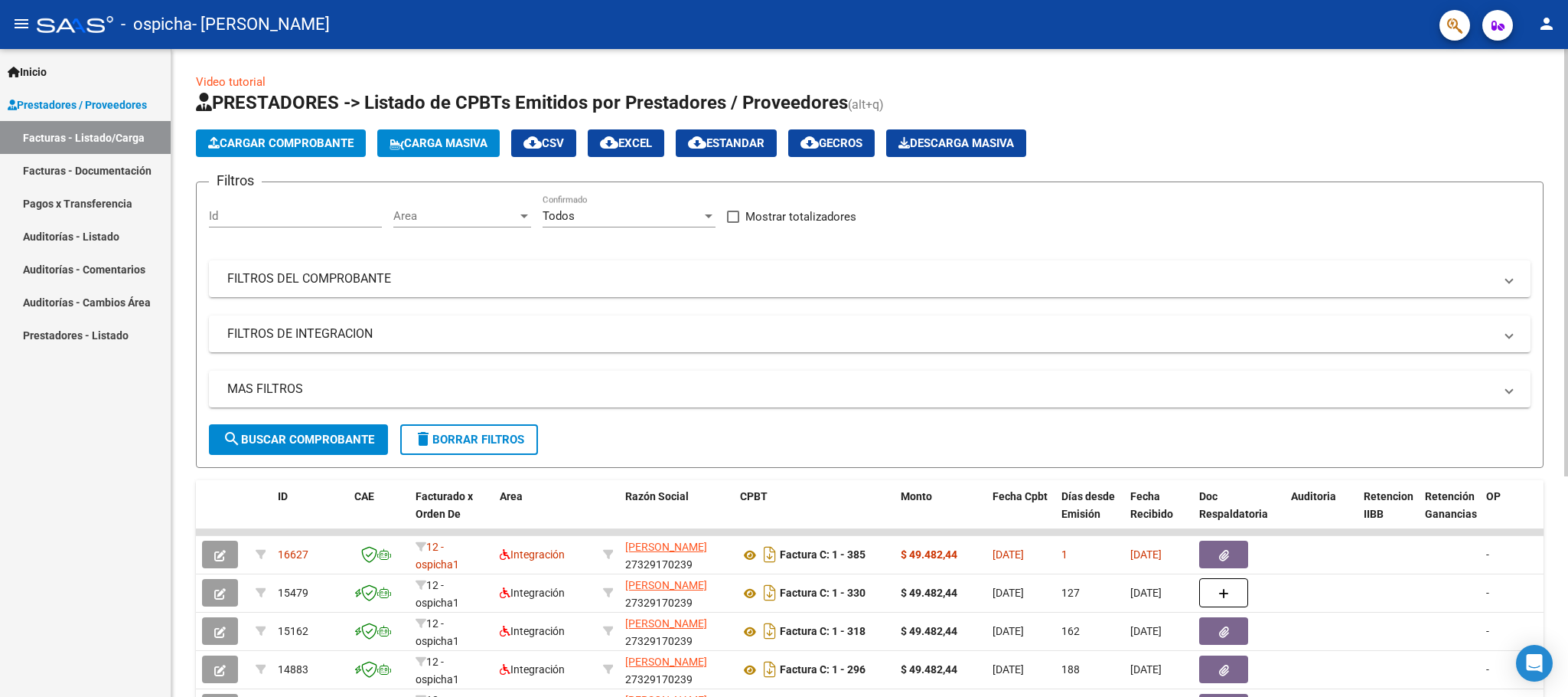
click at [317, 129] on button "Cargar Comprobante" at bounding box center [281, 143] width 170 height 28
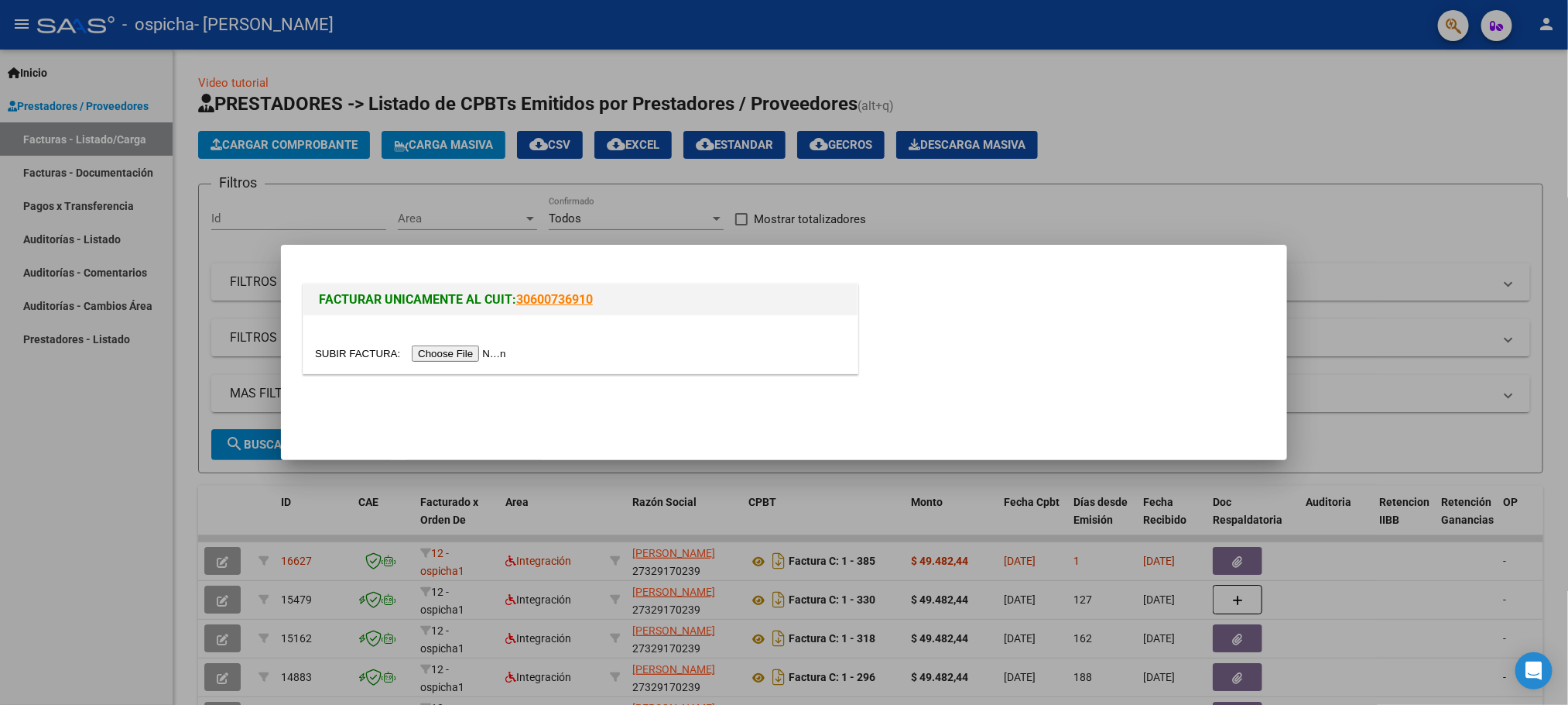
click at [453, 355] on input "file" at bounding box center [413, 352] width 196 height 16
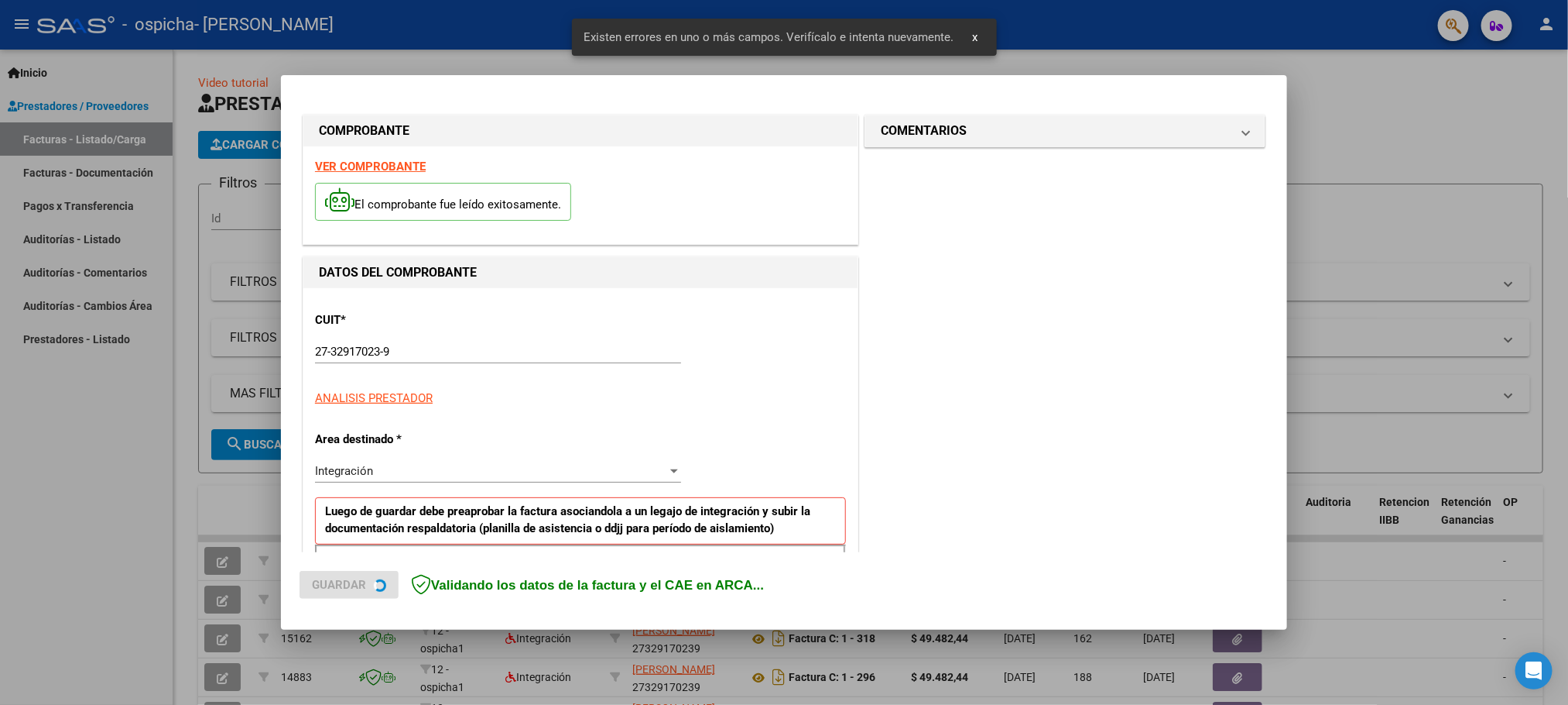
scroll to position [284, 0]
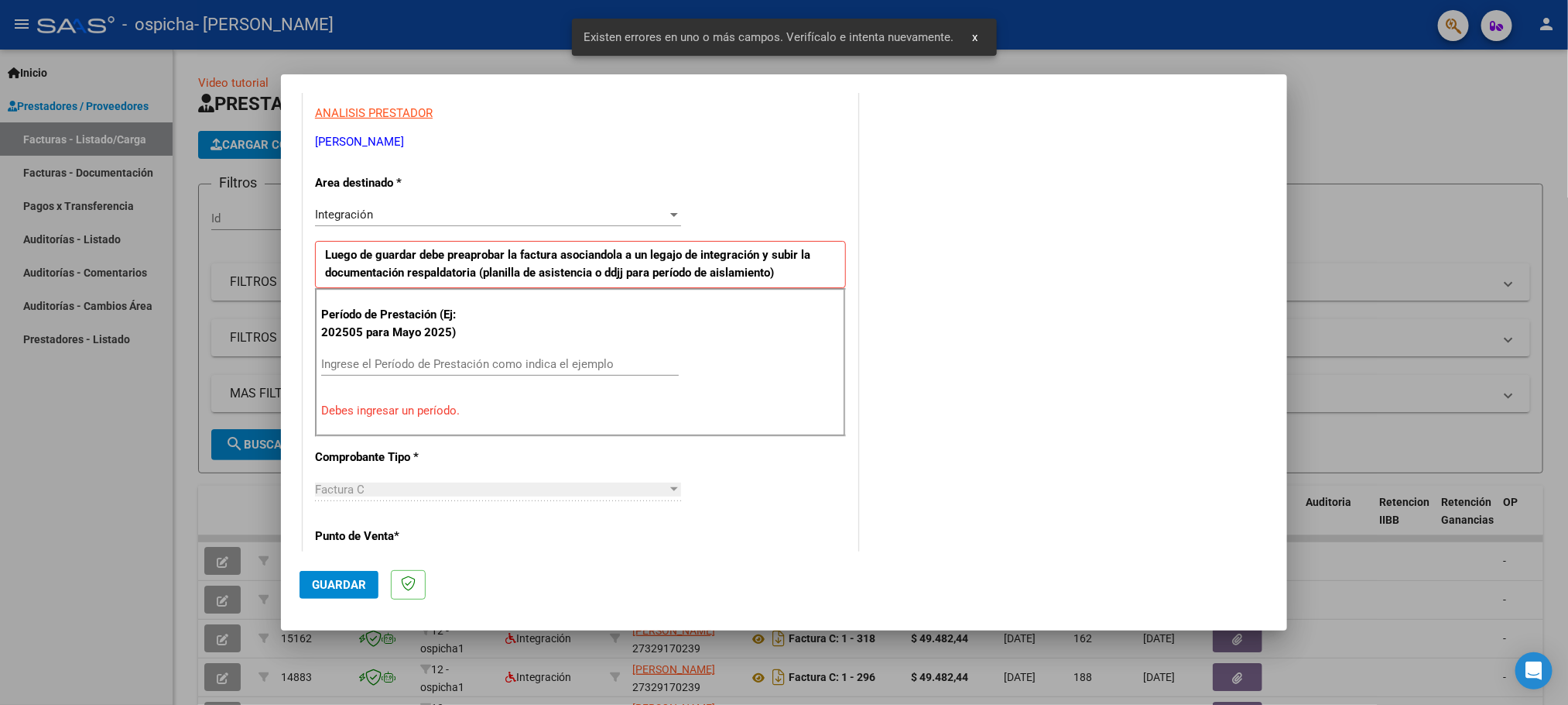
click at [464, 370] on input "Ingrese el Período de Prestación como indica el ejemplo" at bounding box center [501, 364] width 358 height 14
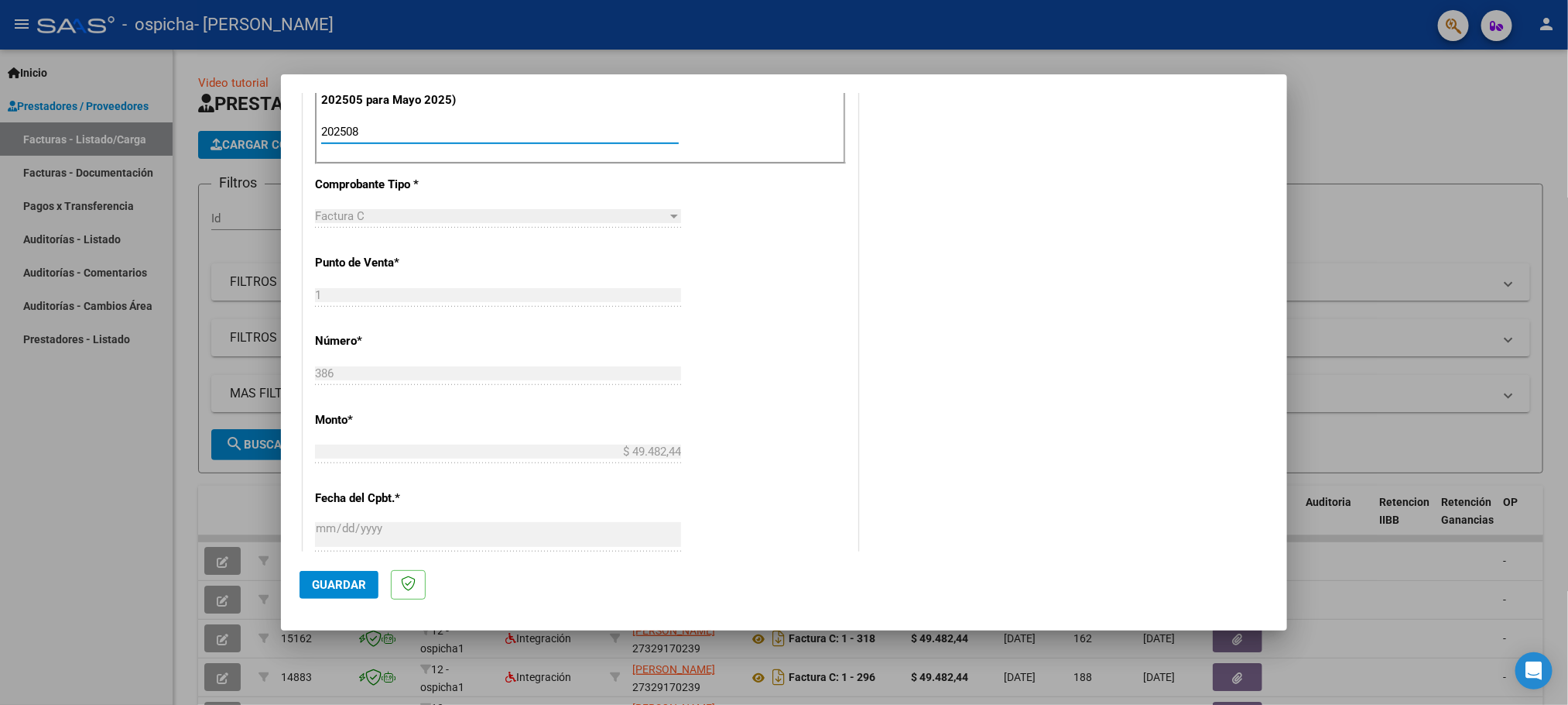
scroll to position [749, 0]
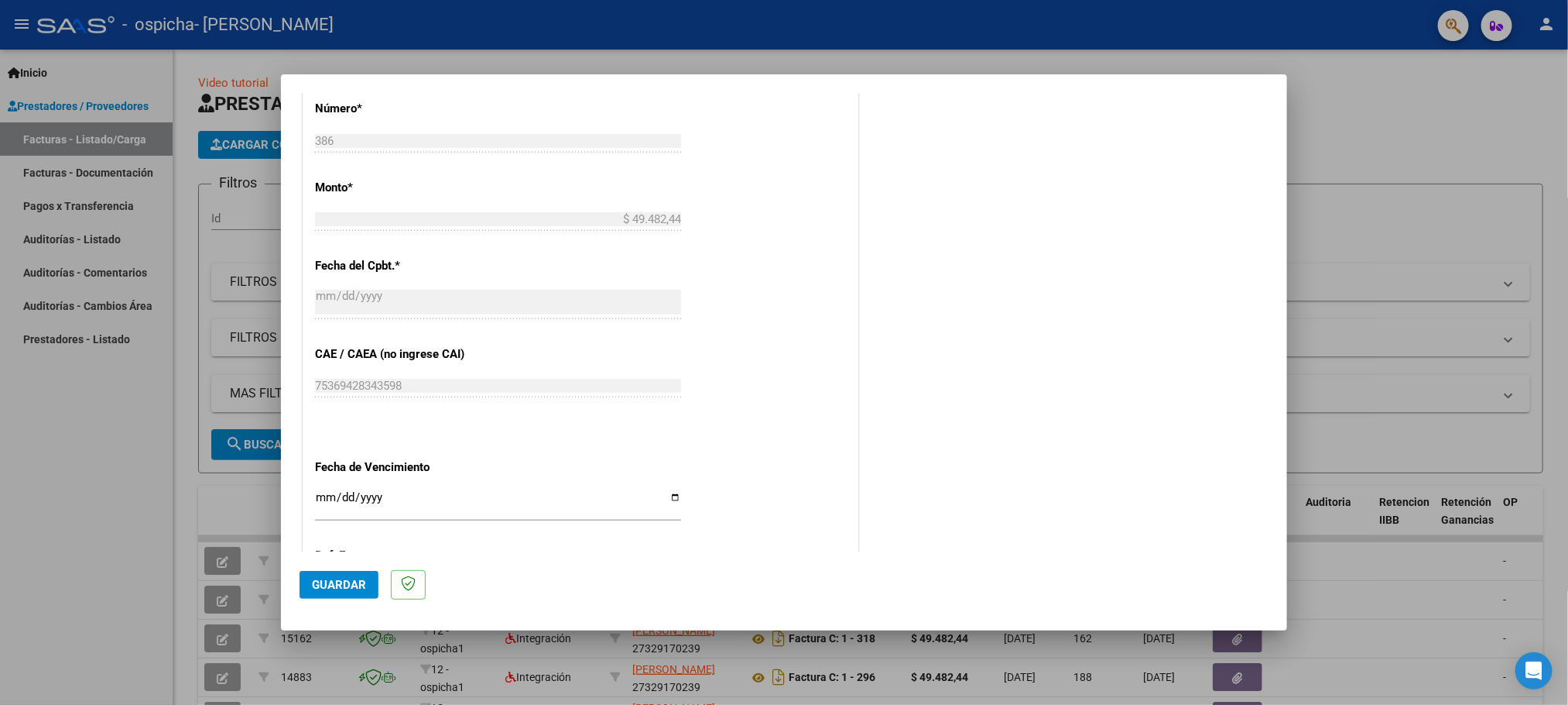
type input "202508"
click at [669, 503] on input "Ingresar la fecha" at bounding box center [498, 503] width 366 height 25
type input "[DATE]"
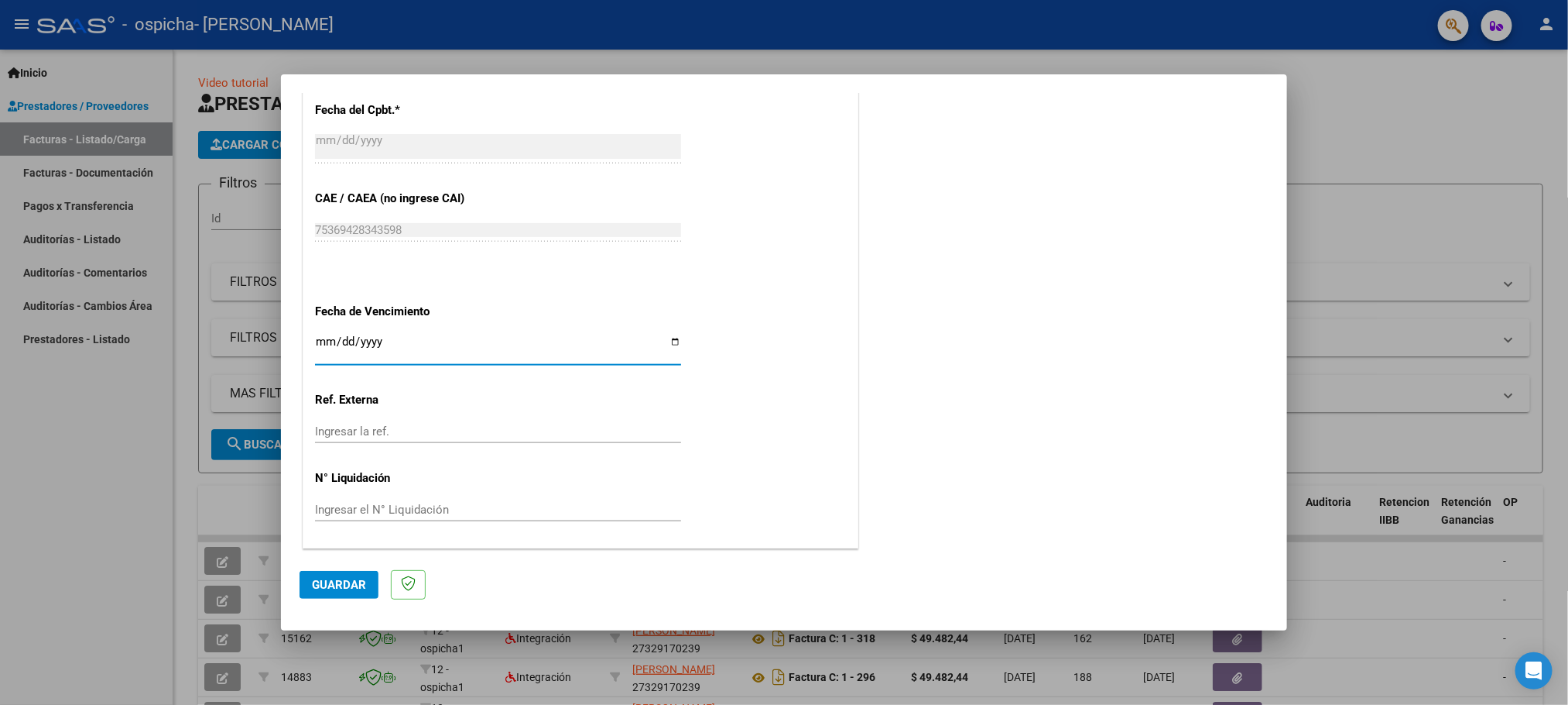
click at [332, 591] on span "Guardar" at bounding box center [339, 584] width 54 height 14
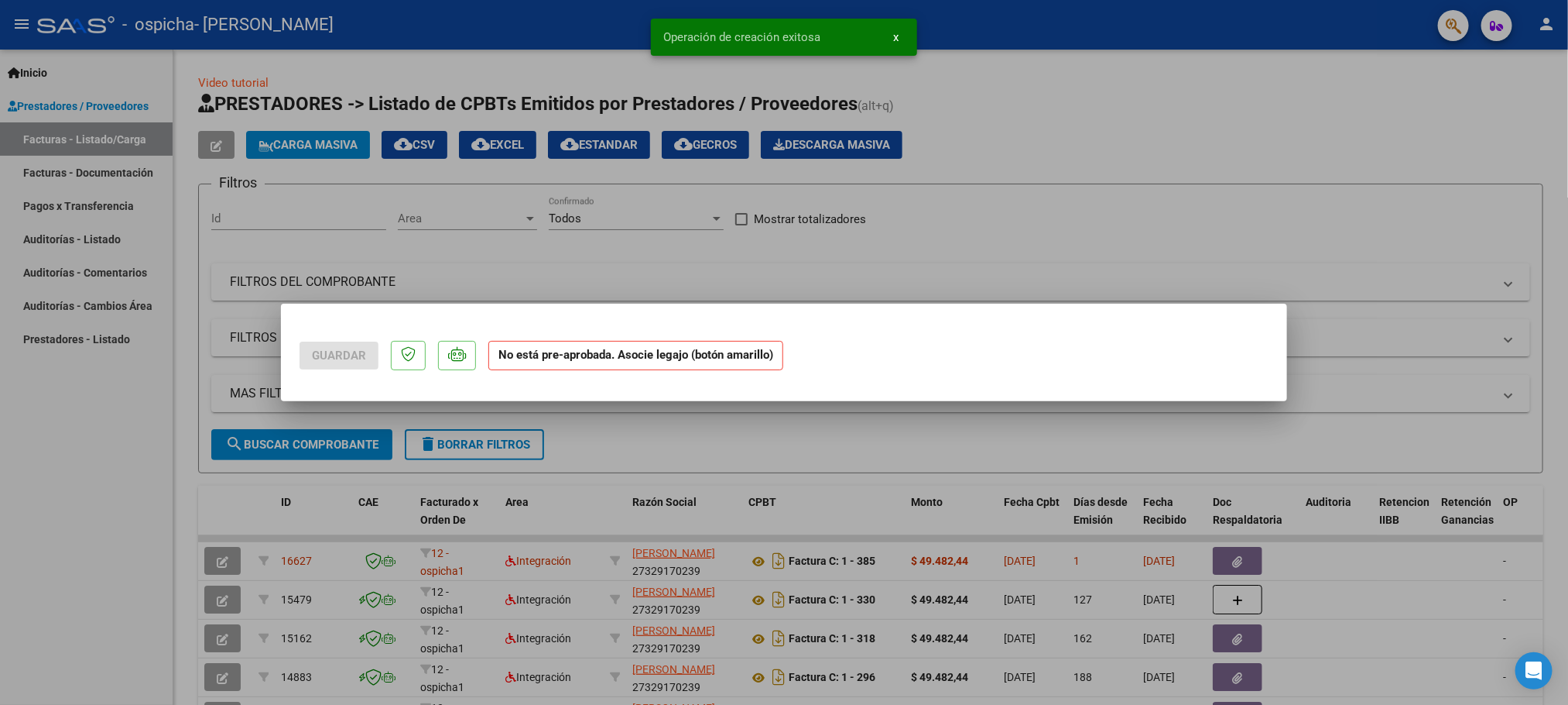
scroll to position [0, 0]
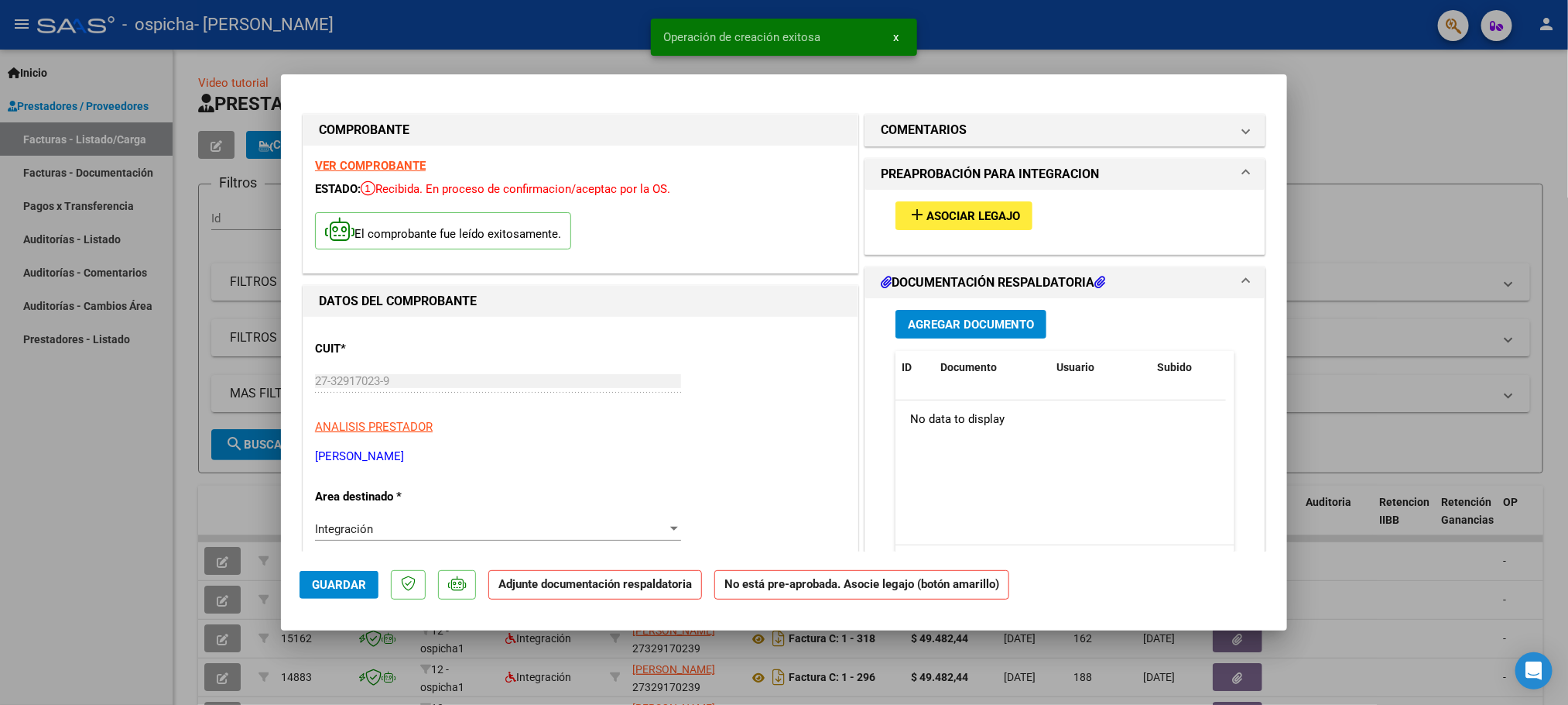
click at [976, 209] on span "Asociar Legajo" at bounding box center [973, 215] width 93 height 14
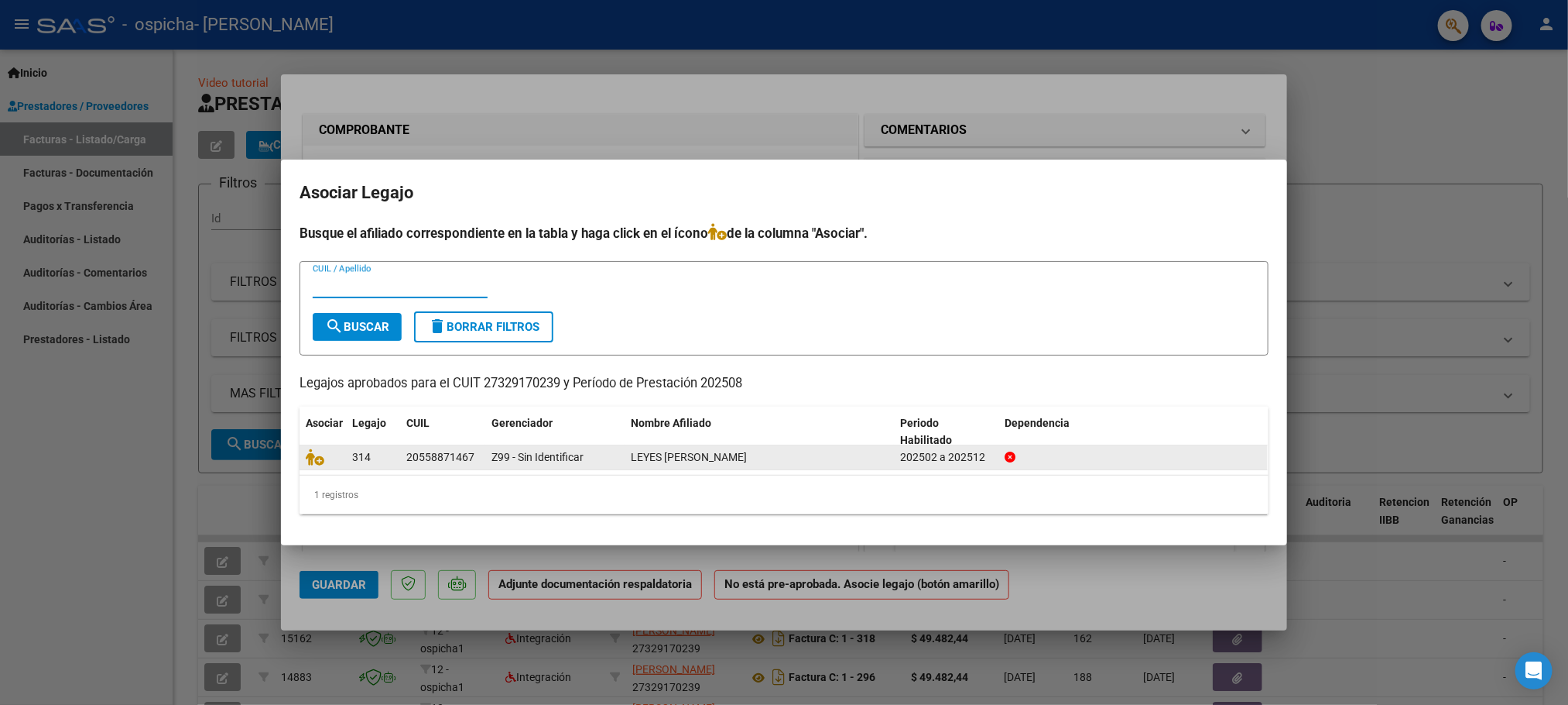
click at [303, 451] on datatable-body-cell at bounding box center [323, 457] width 47 height 24
click at [312, 455] on icon at bounding box center [315, 457] width 19 height 17
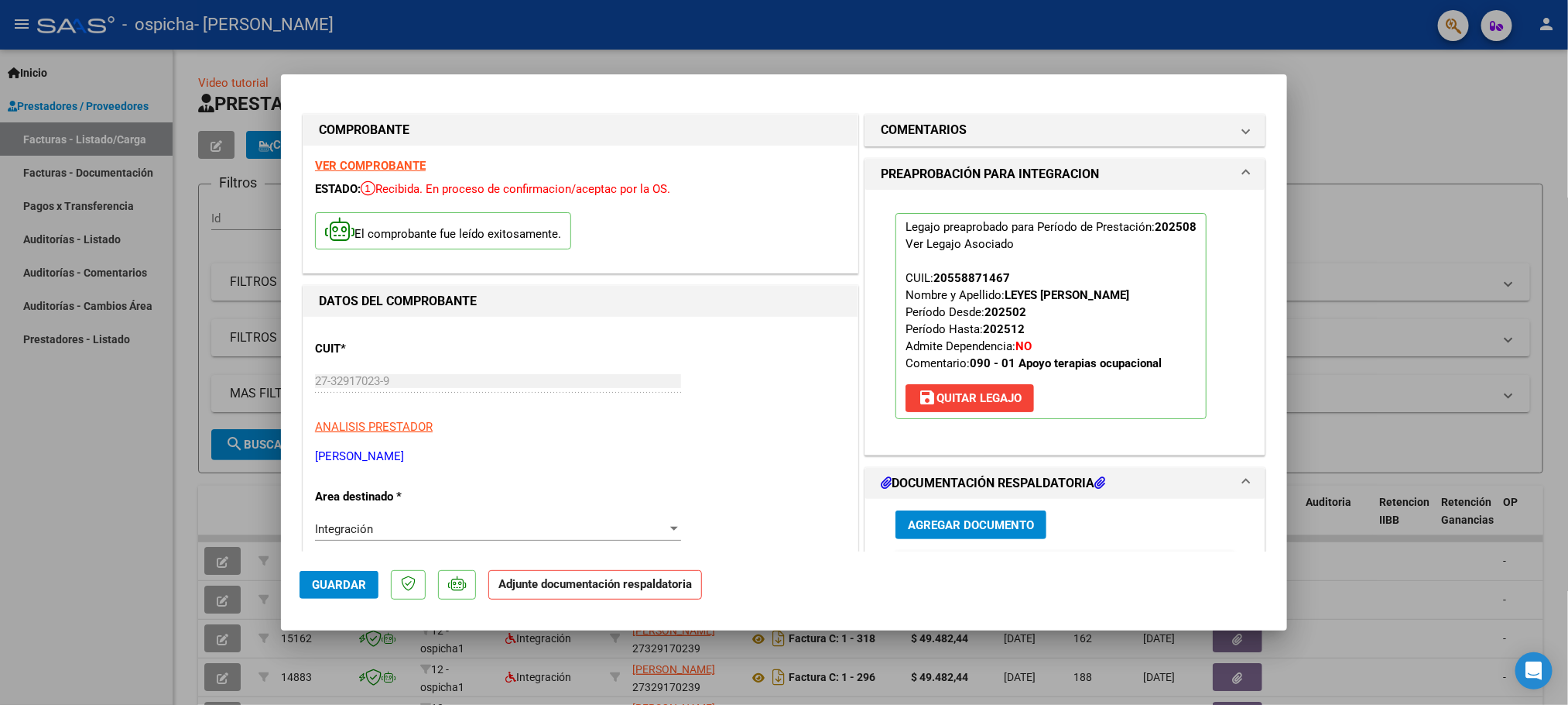
click at [920, 518] on span "Agregar Documento" at bounding box center [970, 524] width 126 height 14
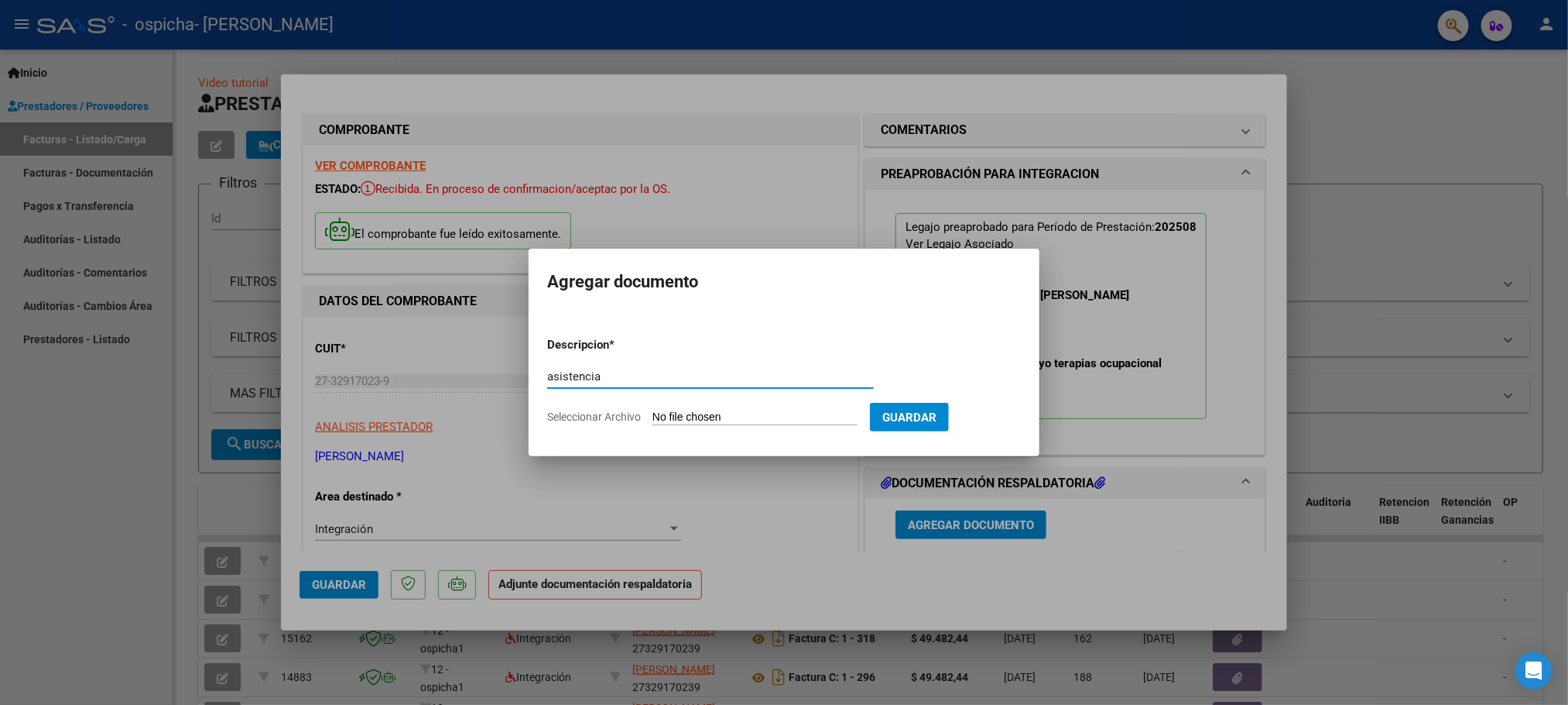
type input "asistencia"
click at [576, 409] on app-file-uploader "Seleccionar Archivo" at bounding box center [708, 416] width 323 height 14
click at [592, 421] on span "Seleccionar Archivo" at bounding box center [594, 416] width 93 height 12
click at [653, 421] on input "Seleccionar Archivo" at bounding box center [755, 418] width 205 height 15
type input "C:\fakepath\Asistencia [PERSON_NAME]'25.pdf"
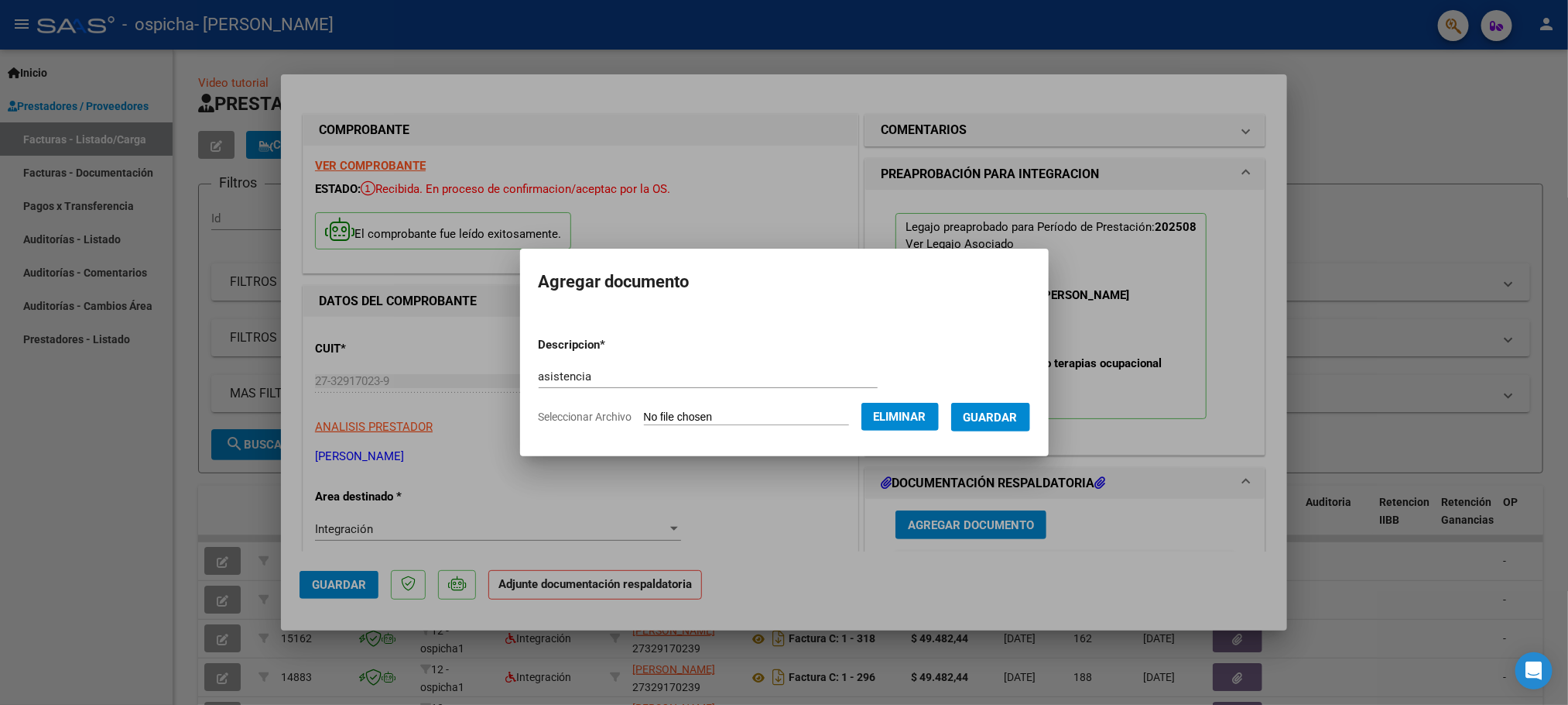
click at [1011, 411] on span "Guardar" at bounding box center [991, 417] width 54 height 14
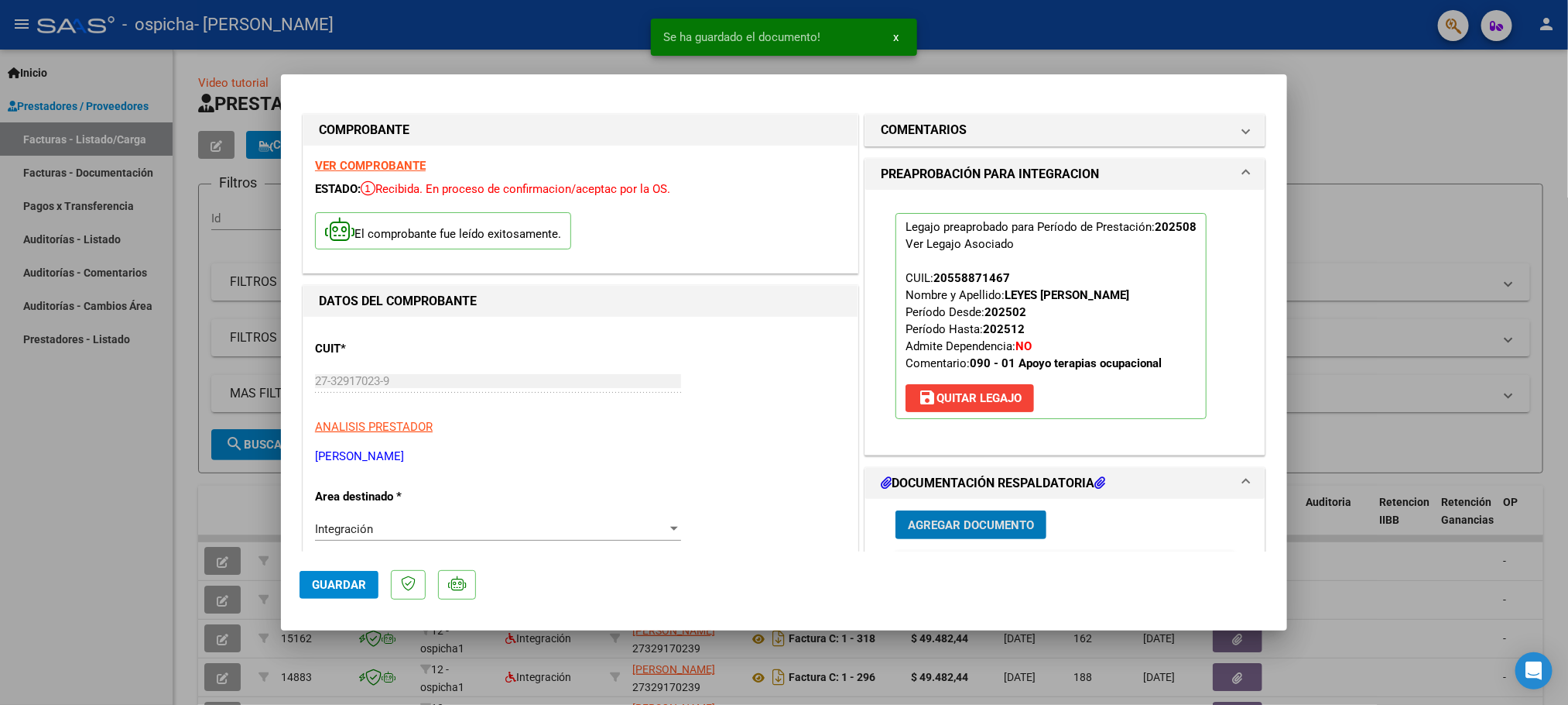
click at [915, 518] on span "Agregar Documento" at bounding box center [970, 524] width 126 height 14
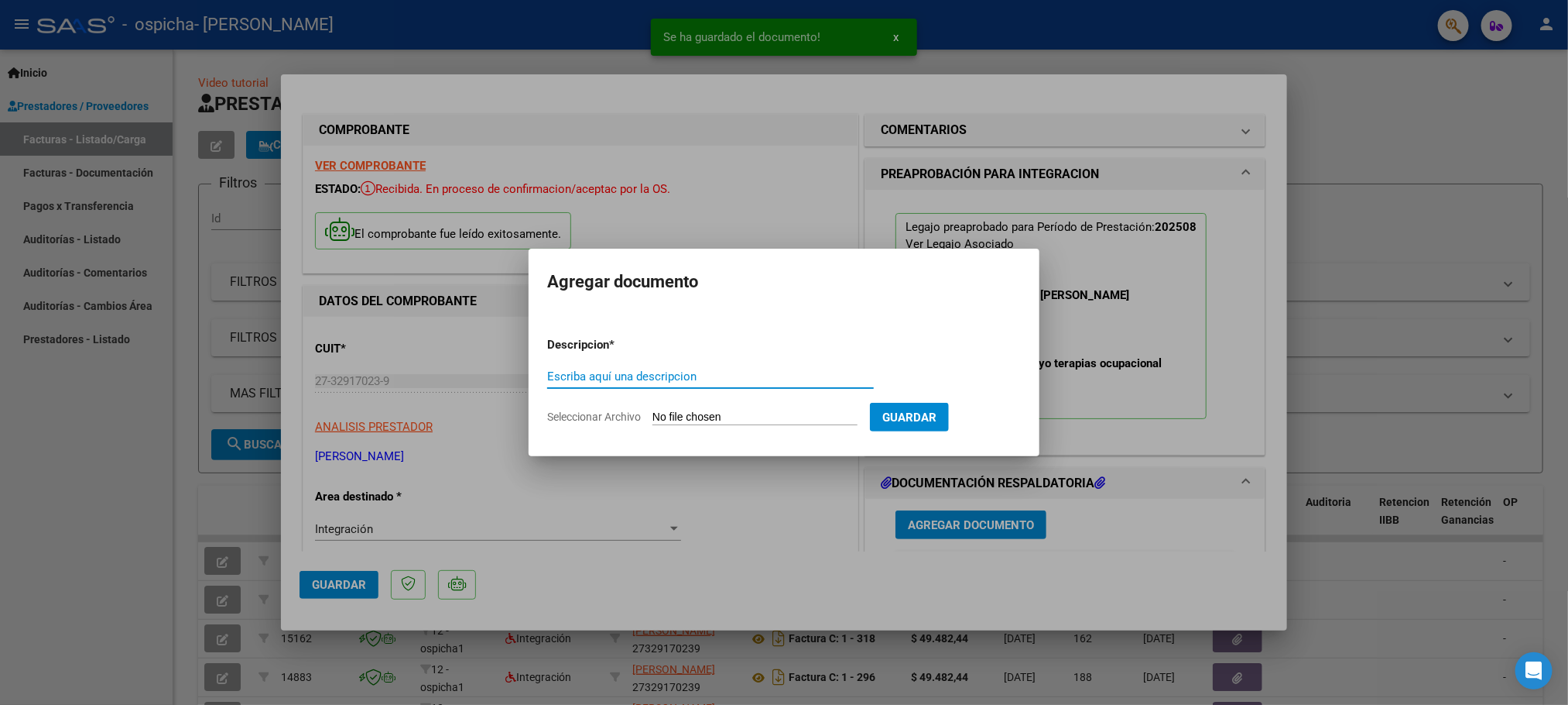
click at [651, 372] on input "Escriba aquí una descripcion" at bounding box center [710, 376] width 326 height 14
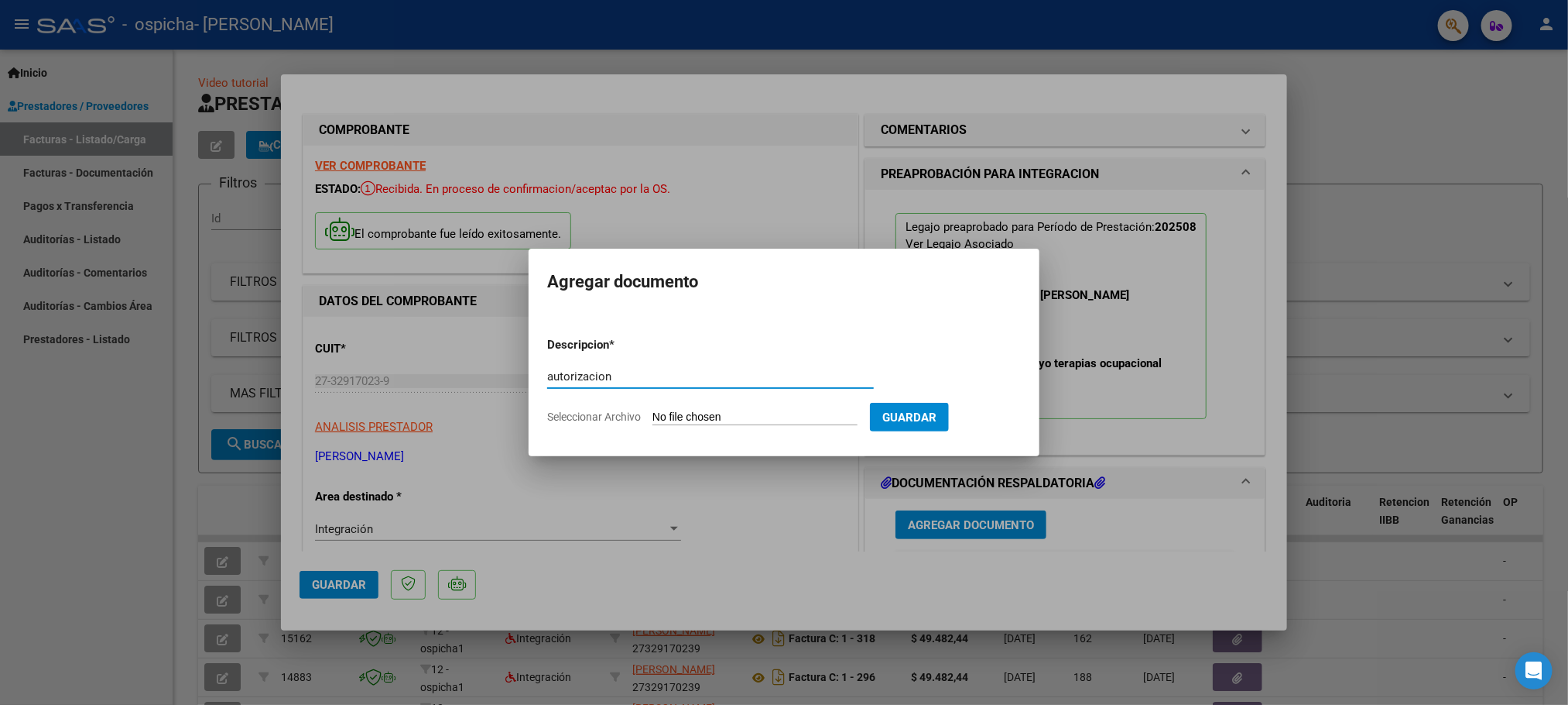
type input "autorizacion"
click at [609, 417] on span "Seleccionar Archivo" at bounding box center [594, 416] width 93 height 12
click at [653, 417] on input "Seleccionar Archivo" at bounding box center [755, 418] width 205 height 15
type input "C:\fakepath\[PERSON_NAME] TERAPIA OCUPACIONAL- LEYES [PERSON_NAME] FEB A [DATE]…"
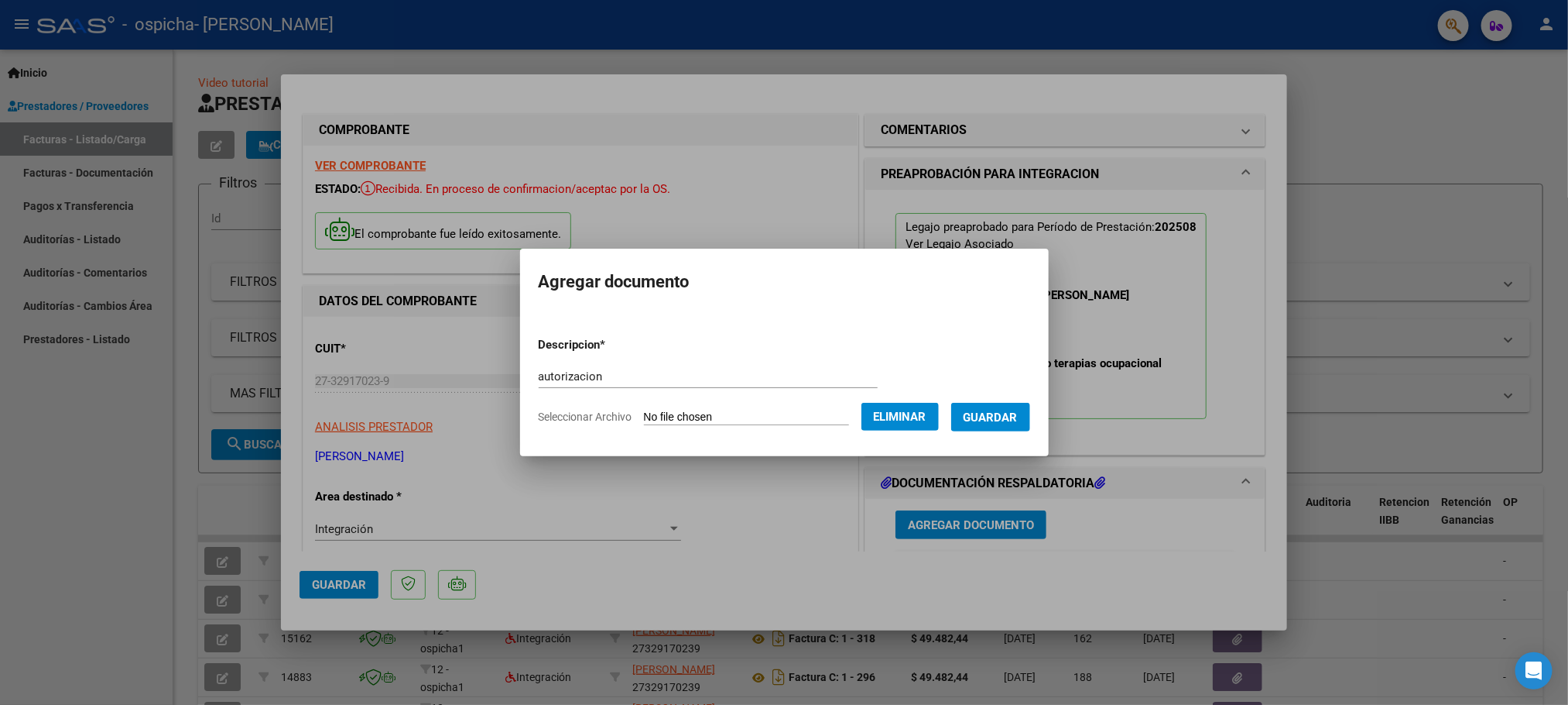
click at [1018, 418] on span "Guardar" at bounding box center [991, 417] width 54 height 14
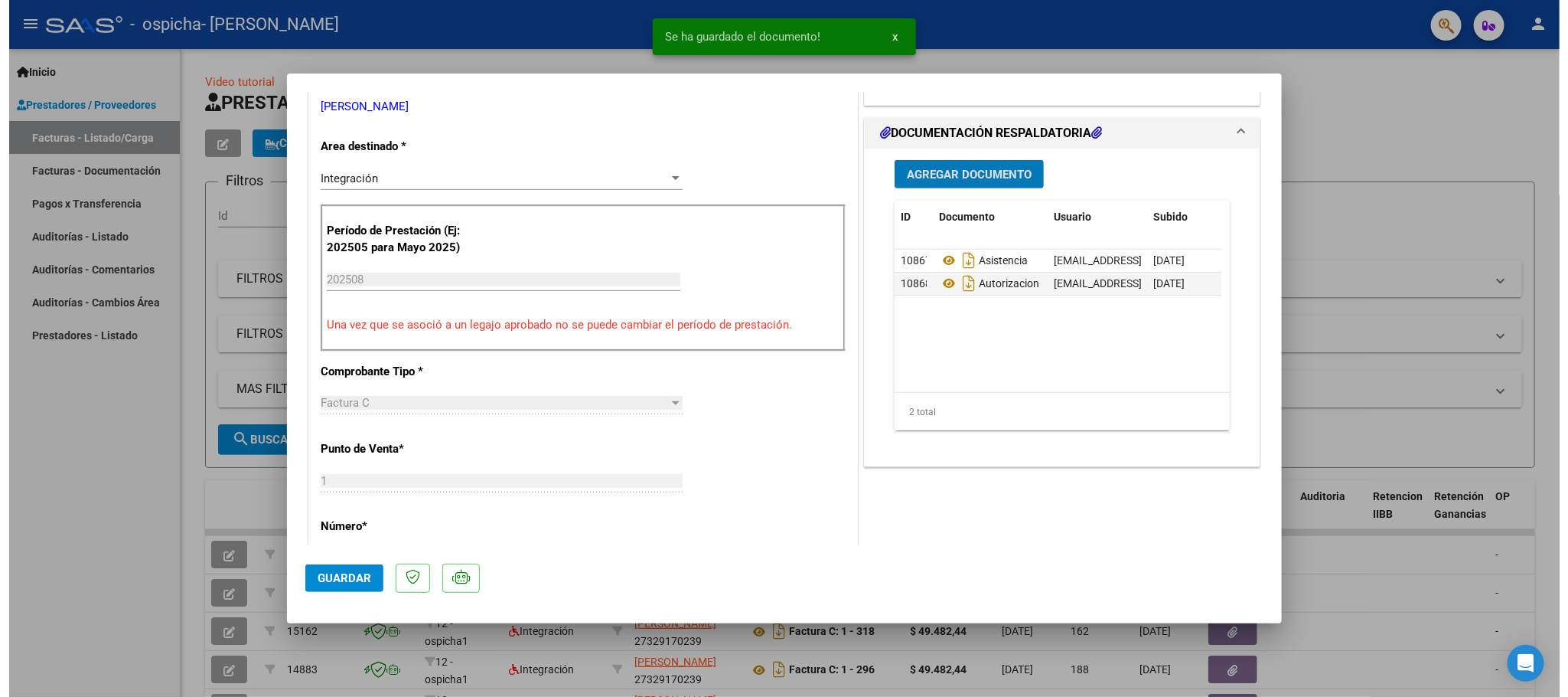
scroll to position [689, 0]
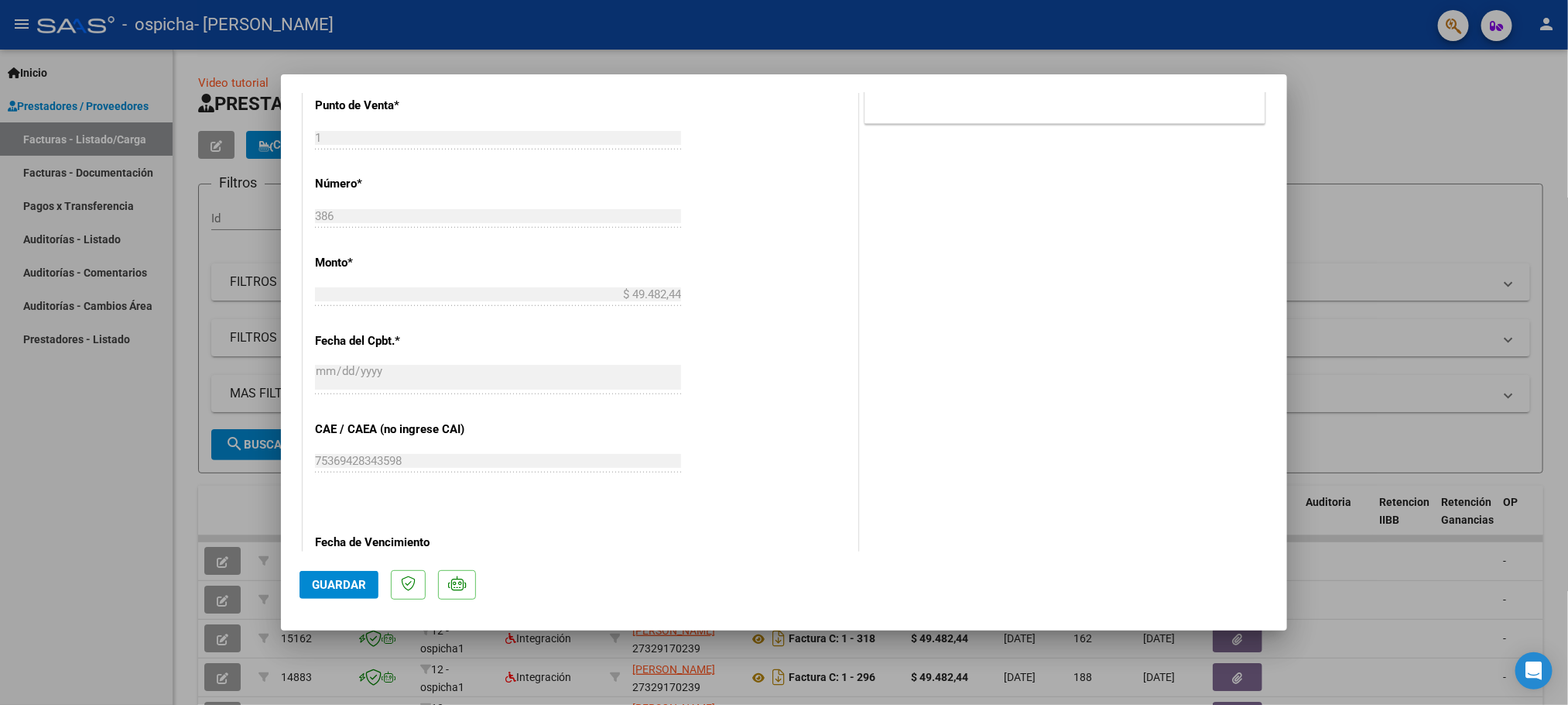
click at [326, 586] on span "Guardar" at bounding box center [339, 584] width 54 height 14
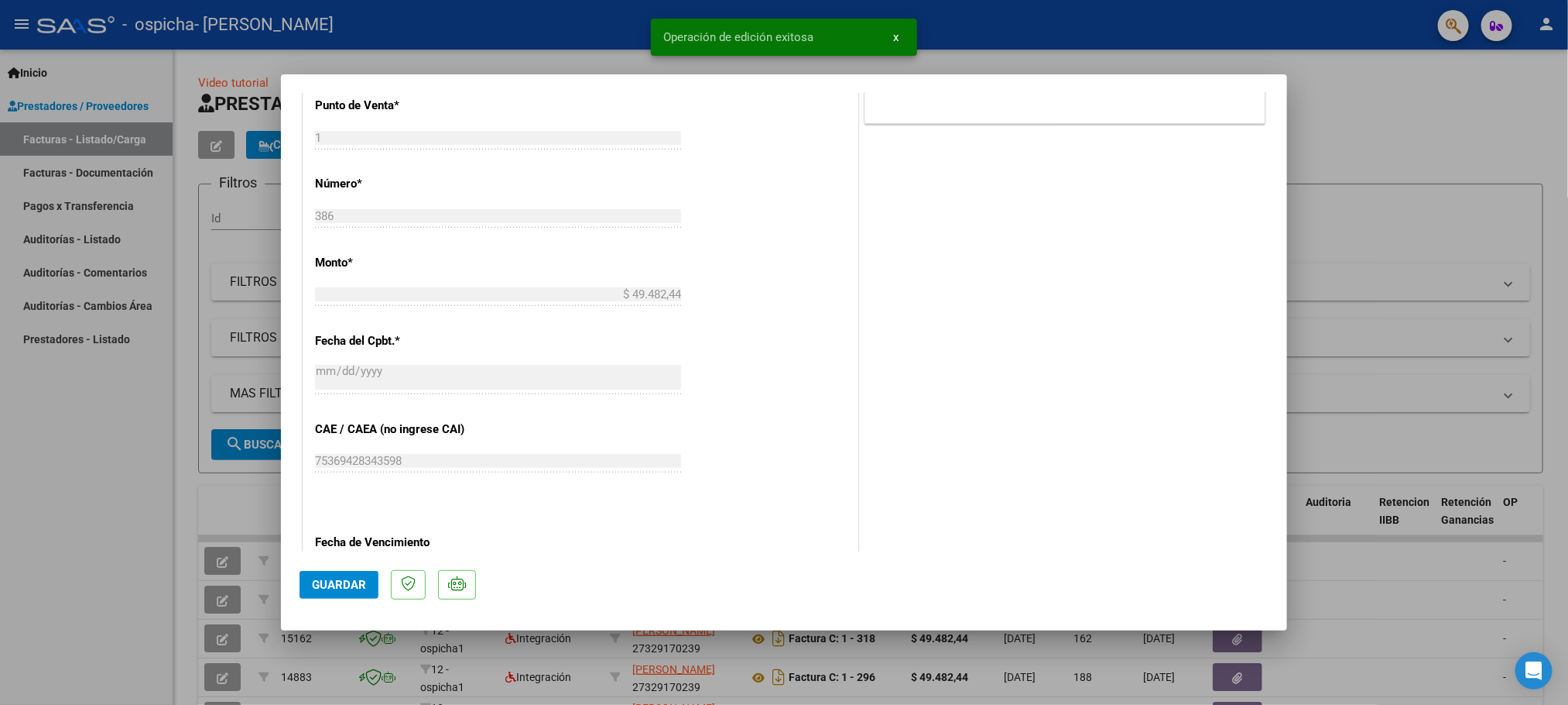
click at [1389, 159] on div at bounding box center [784, 352] width 1568 height 705
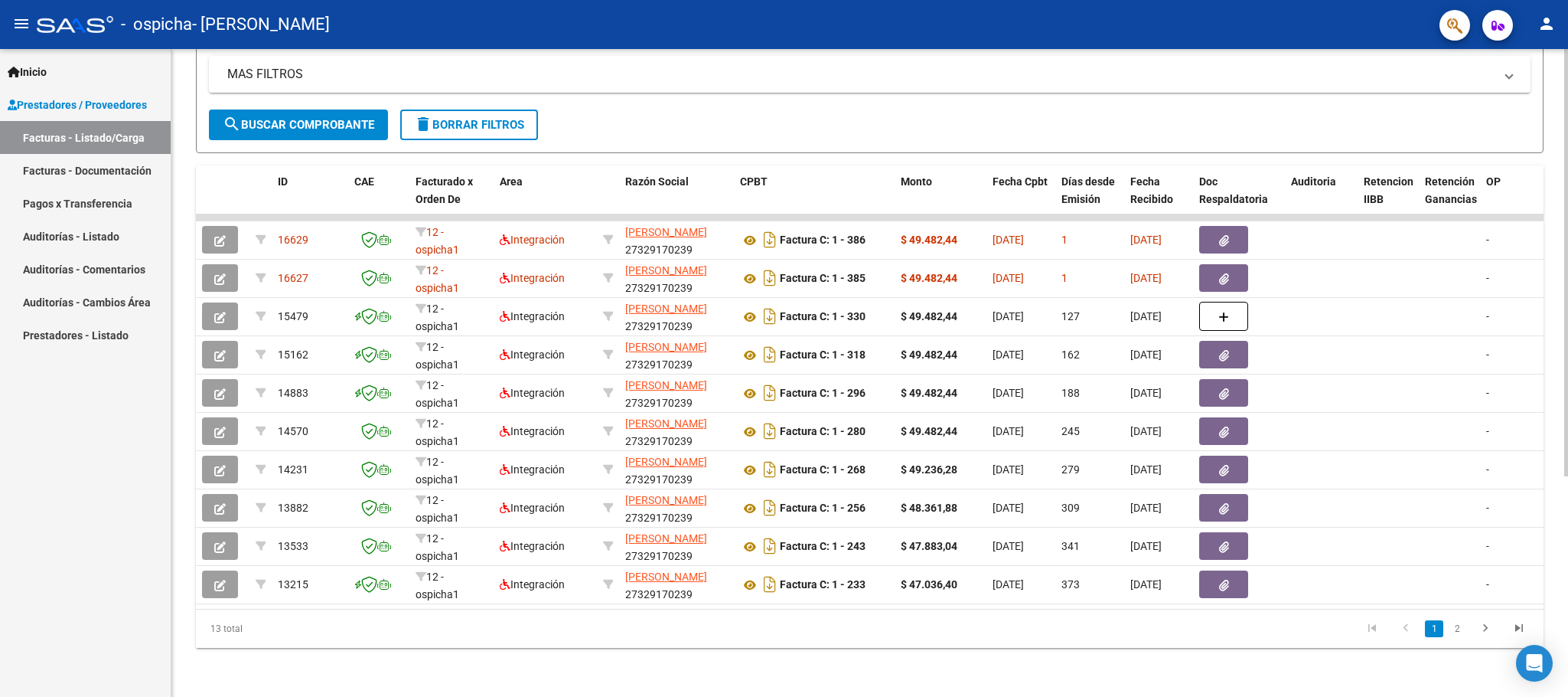
scroll to position [0, 0]
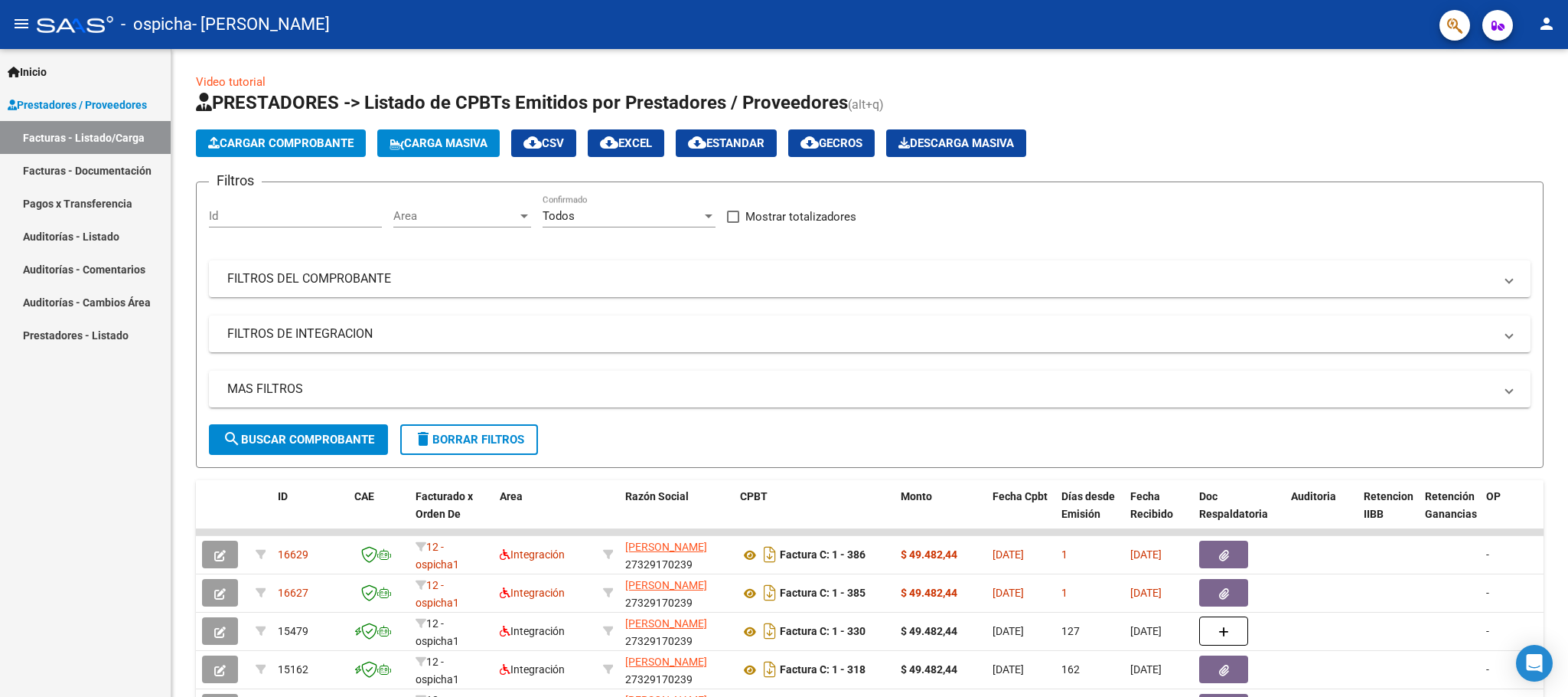
click at [1545, 19] on mat-icon "person" at bounding box center [1547, 24] width 18 height 18
click at [1502, 97] on button "exit_to_app Salir" at bounding box center [1515, 101] width 93 height 37
